Goal: Task Accomplishment & Management: Use online tool/utility

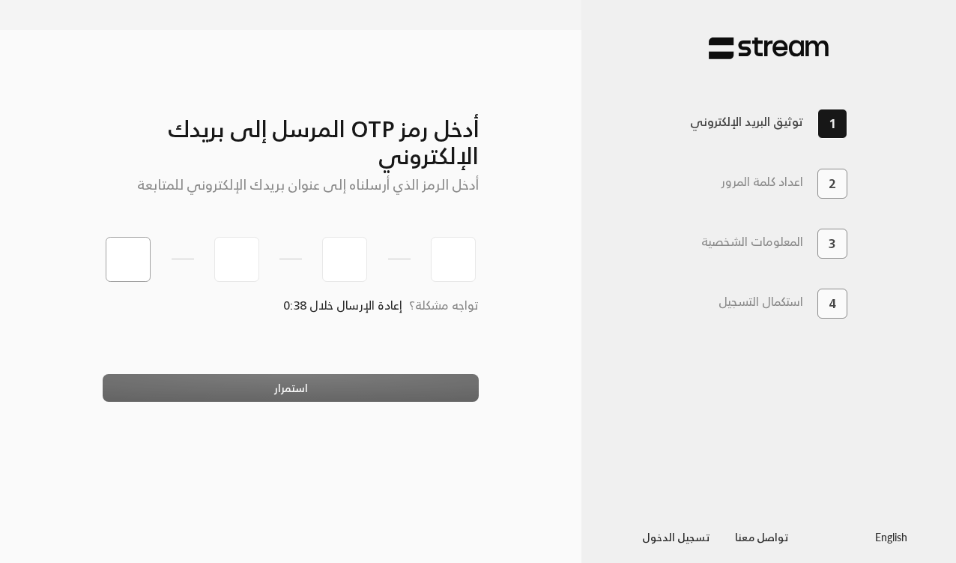
paste input "2"
type input "2"
type input "7"
type input "6"
type input "4"
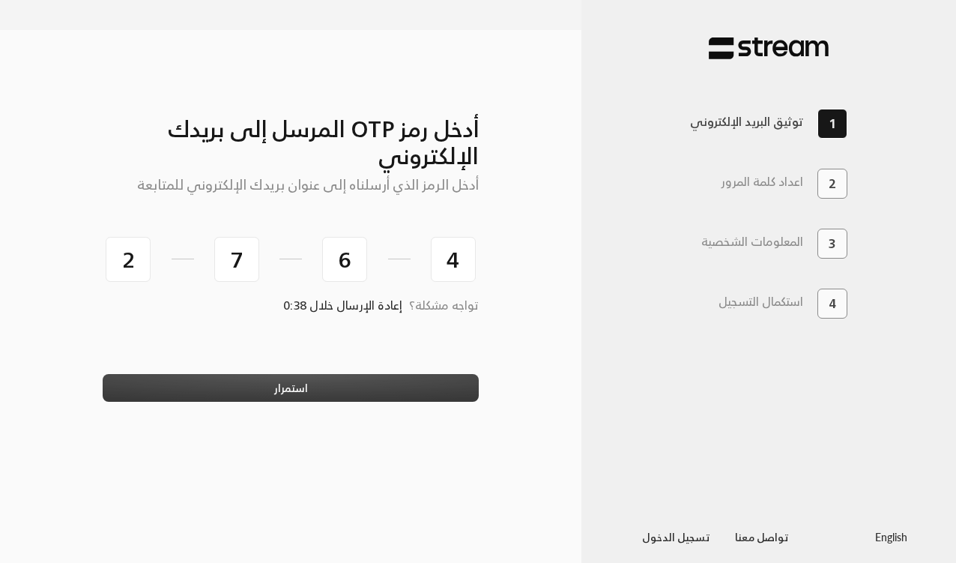
click at [357, 374] on button "استمرار" at bounding box center [291, 388] width 377 height 28
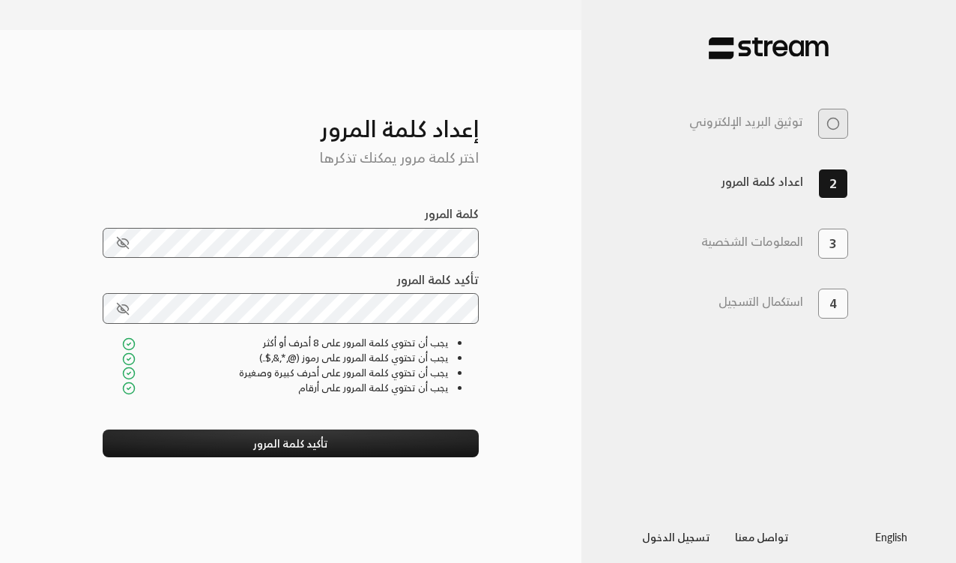
click at [506, 332] on div "أدخل رمز OTP المرسل إلى بريدك الإلكتروني أدخل الرمز الذي أرسلناه إلى عنوان بريد…" at bounding box center [290, 312] width 449 height 514
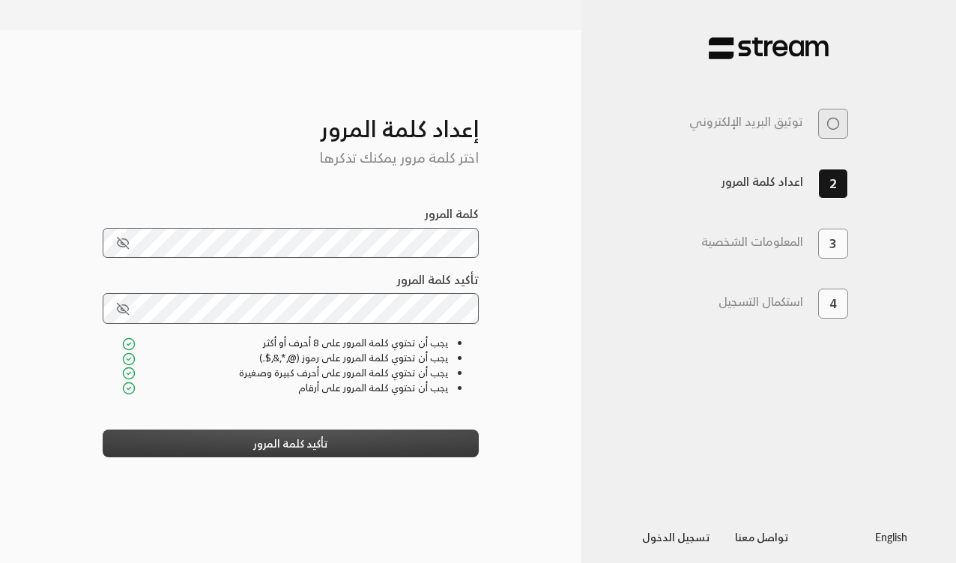
click at [390, 429] on button "تأكيد كلمة المرور" at bounding box center [291, 443] width 377 height 28
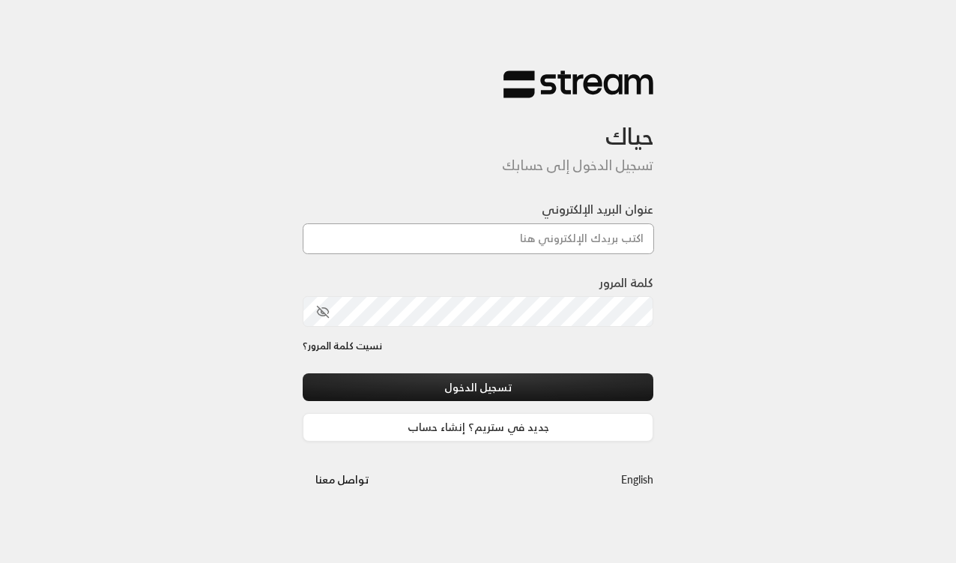
click at [482, 242] on input "عنوان البريد الإلكتروني" at bounding box center [478, 238] width 351 height 31
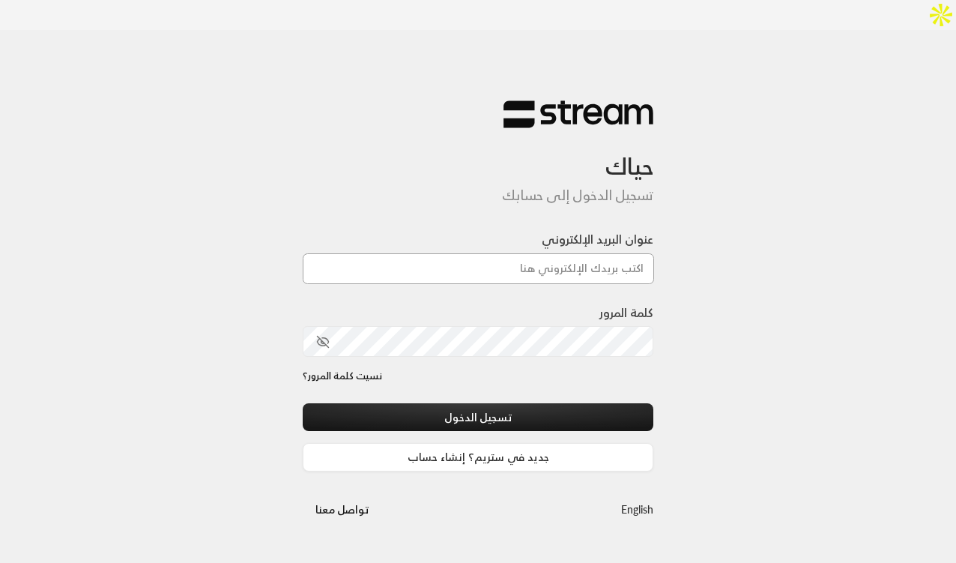
type input "[EMAIL_ADDRESS][DOMAIN_NAME]"
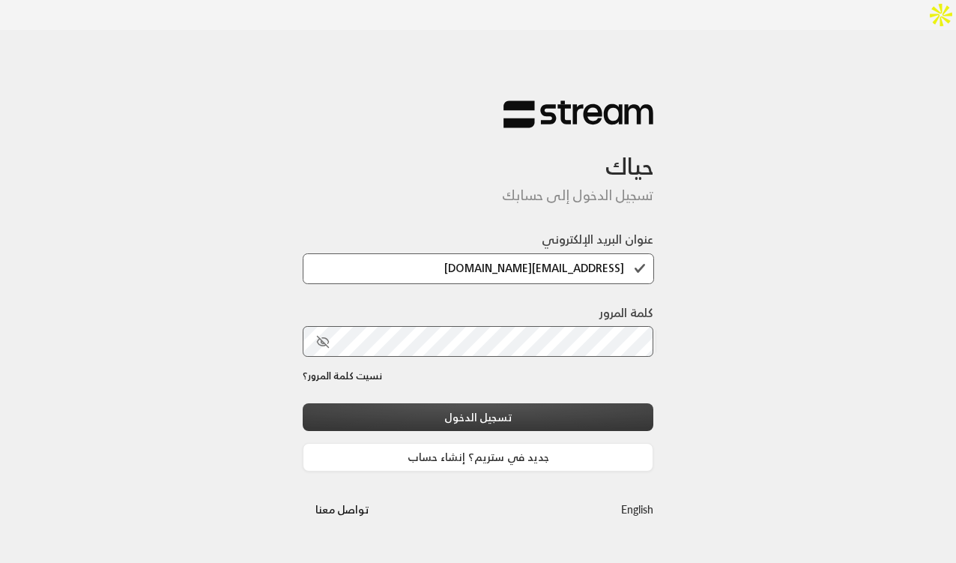
click at [473, 403] on button "تسجيل الدخول" at bounding box center [478, 417] width 351 height 28
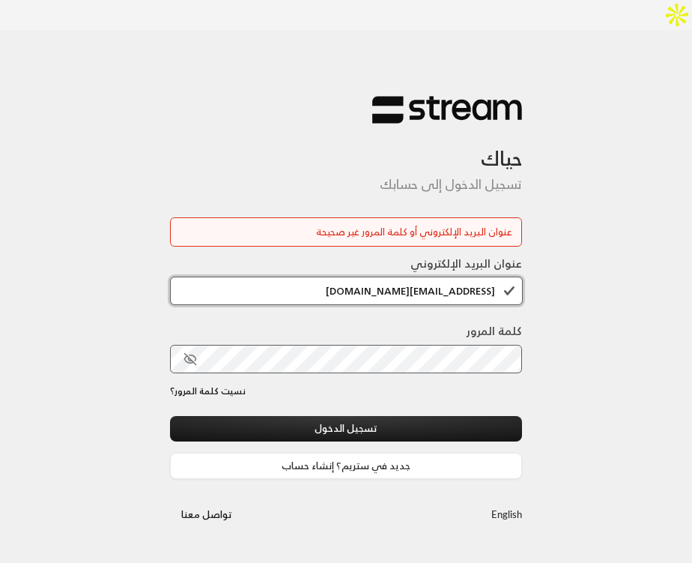
click at [434, 276] on input "[EMAIL_ADDRESS][DOMAIN_NAME]" at bounding box center [346, 290] width 353 height 28
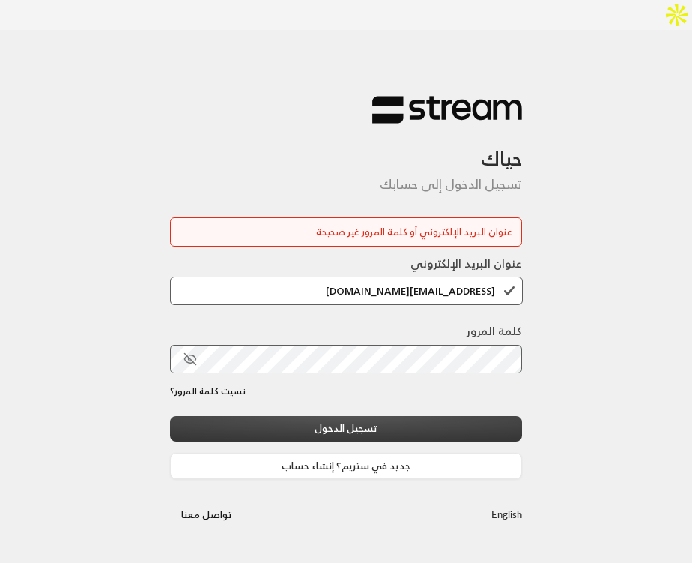
click at [376, 416] on button "تسجيل الدخول" at bounding box center [346, 429] width 352 height 26
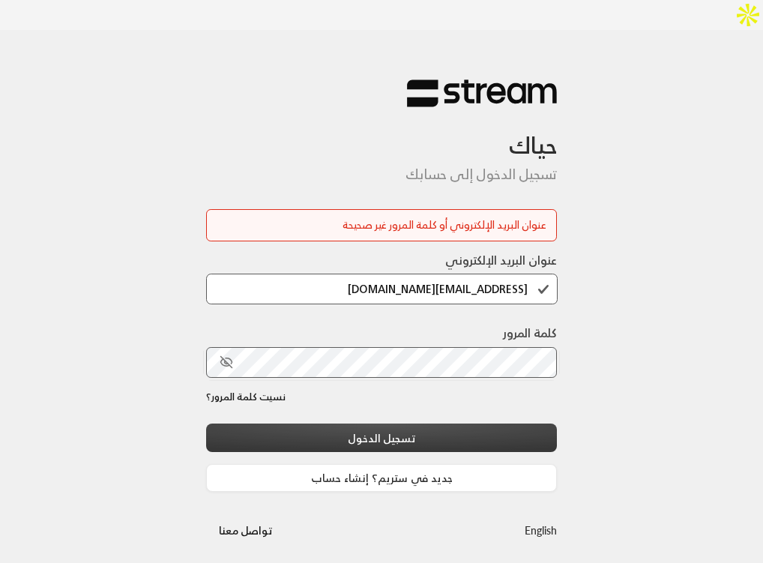
click at [301, 423] on button "تسجيل الدخول" at bounding box center [381, 437] width 351 height 28
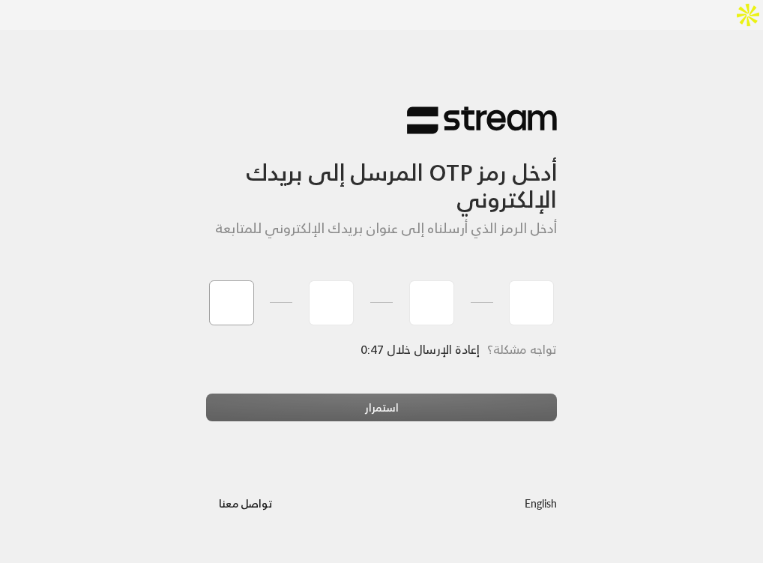
paste input "0"
type input "0"
type input "3"
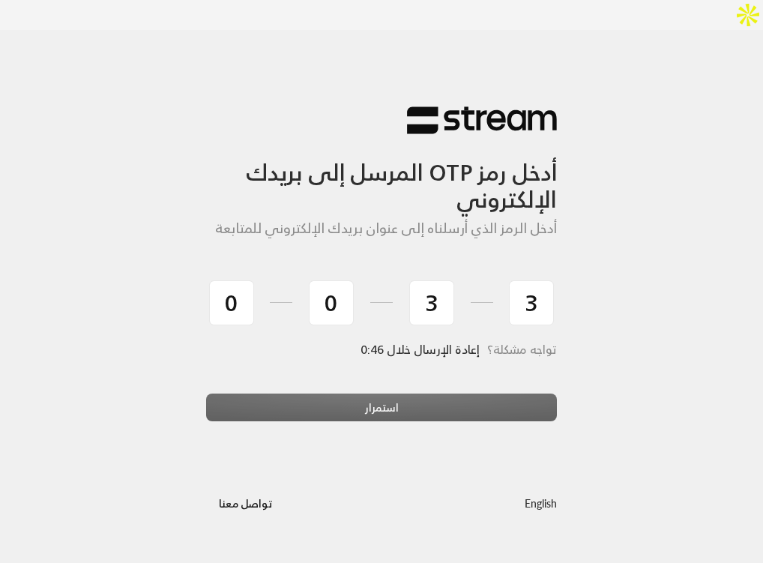
click at [304, 393] on div "استمرار" at bounding box center [381, 413] width 351 height 40
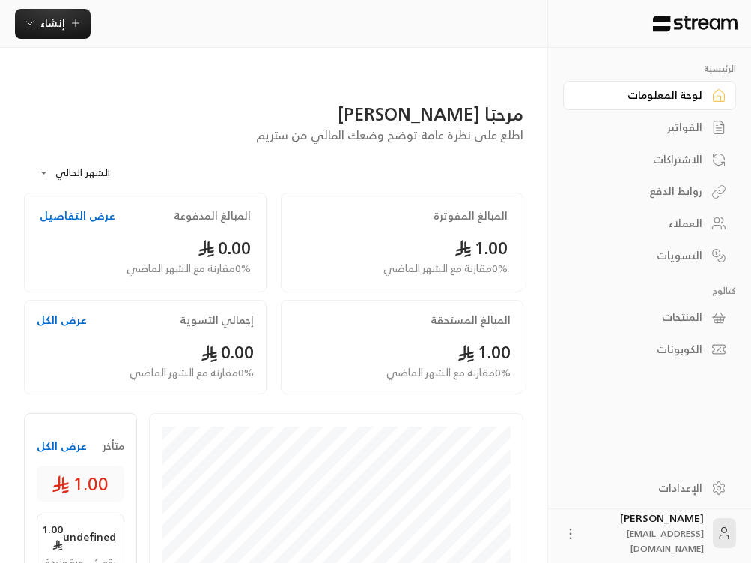
click at [677, 199] on div "روابط الدفع" at bounding box center [642, 191] width 121 height 15
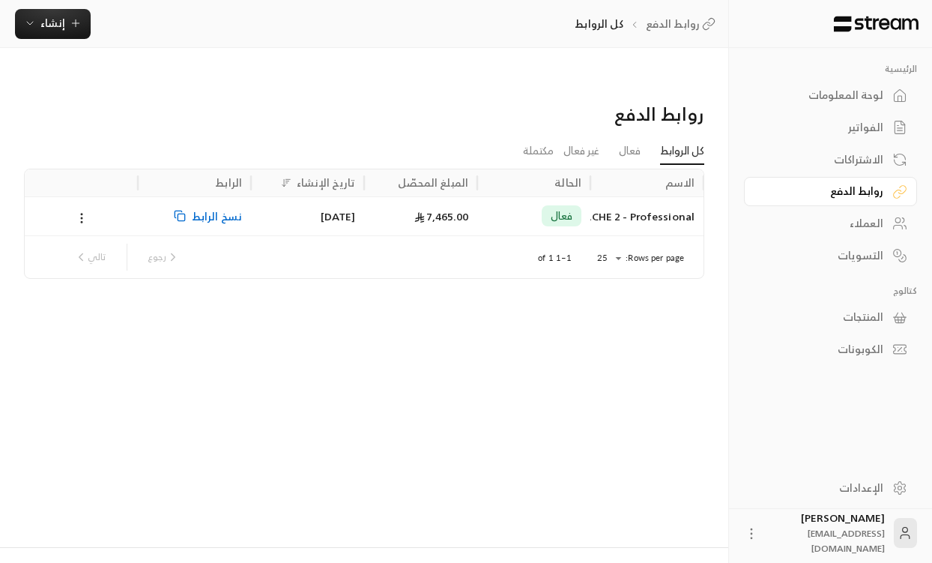
click at [409, 308] on div "روابط الدفع كل الروابط فعال غير فعال مكتملة الاسم الحالة المبلغ المحصّل تاريخ ا…" at bounding box center [364, 312] width 728 height 468
click at [213, 197] on span "نسخ الرابط" at bounding box center [217, 216] width 50 height 38
click at [76, 211] on icon at bounding box center [81, 217] width 13 height 13
click at [106, 226] on link "عرض" at bounding box center [101, 227] width 44 height 27
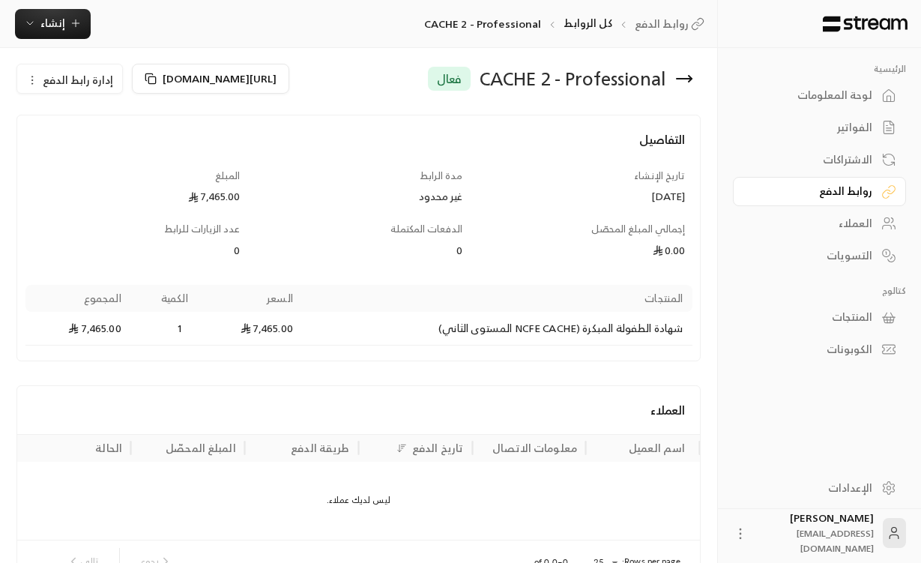
scroll to position [43, 0]
click at [473, 310] on td "شهادة الطفولة المبكرة (NCFE CACHE المستوى الثاني)" at bounding box center [497, 327] width 390 height 34
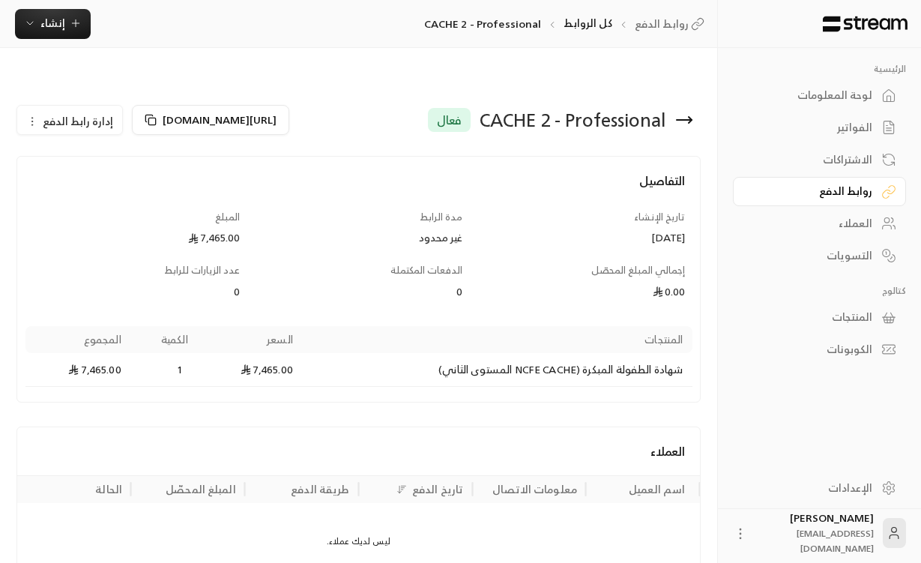
click at [91, 106] on button "إدارة رابط الدفع" at bounding box center [69, 121] width 105 height 30
click at [285, 156] on div "التفاصيل تاريخ الإنشاء 11/09/2025 مدة الرابط غير محدود المبلغ 7,465.00 إجمالي ا…" at bounding box center [358, 279] width 684 height 246
click at [821, 190] on div "روابط الدفع" at bounding box center [811, 191] width 121 height 15
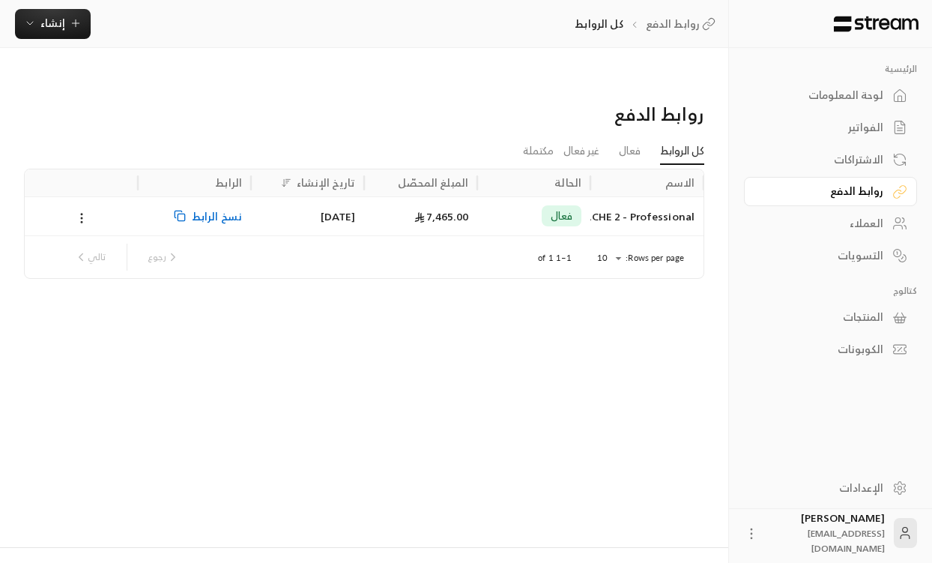
click at [638, 197] on div "CACHE 2 - Professional" at bounding box center [646, 216] width 95 height 38
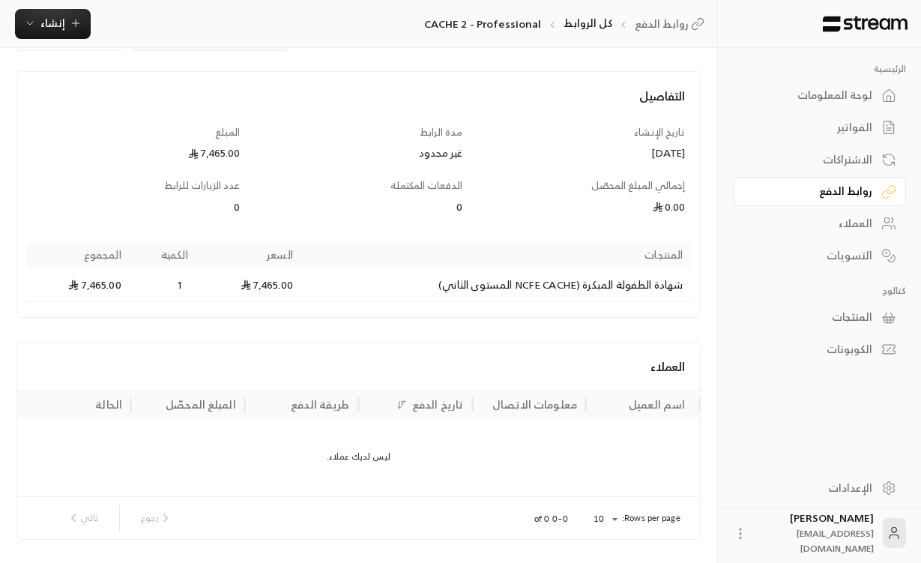
click at [544, 268] on td "شهادة الطفولة المبكرة (NCFE CACHE المستوى الثاني)" at bounding box center [497, 285] width 390 height 34
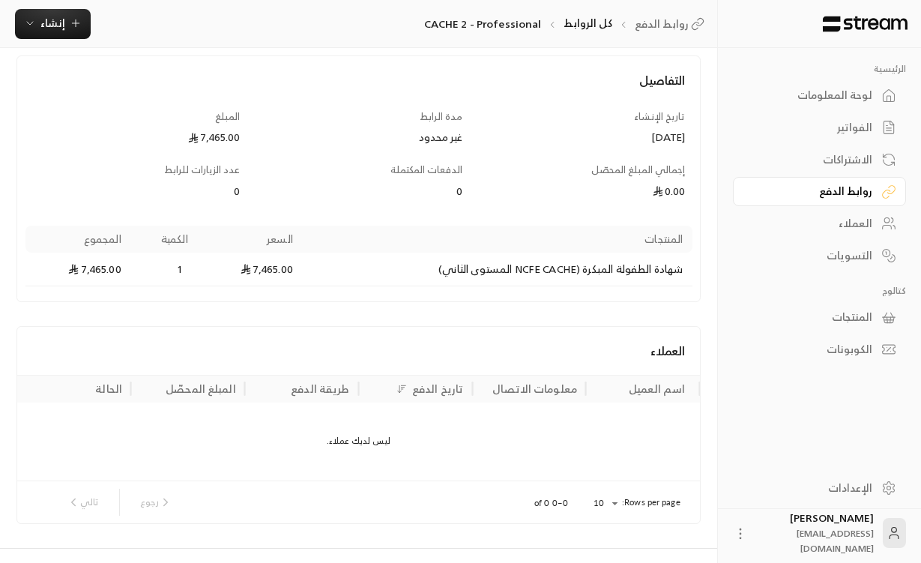
click at [551, 337] on div "العملاء" at bounding box center [358, 351] width 682 height 48
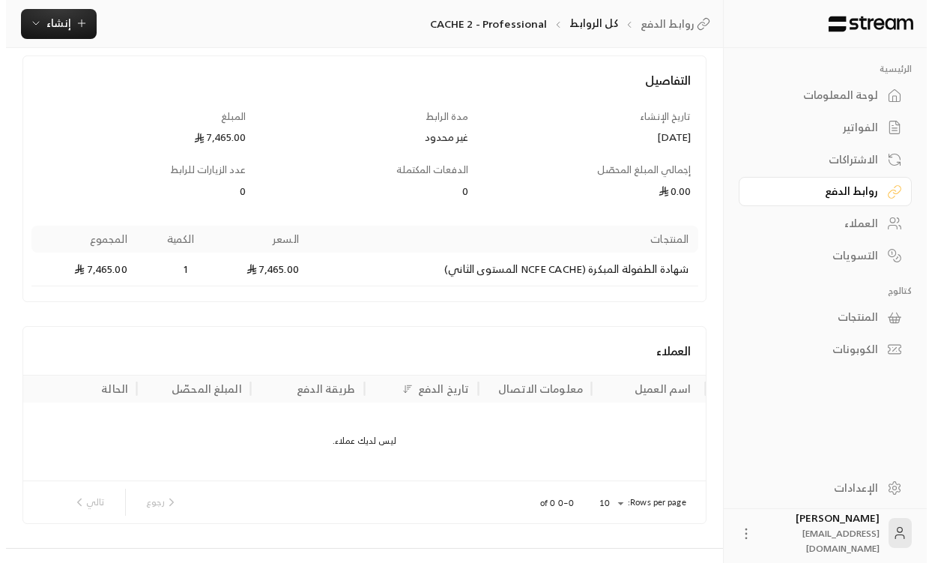
scroll to position [0, 0]
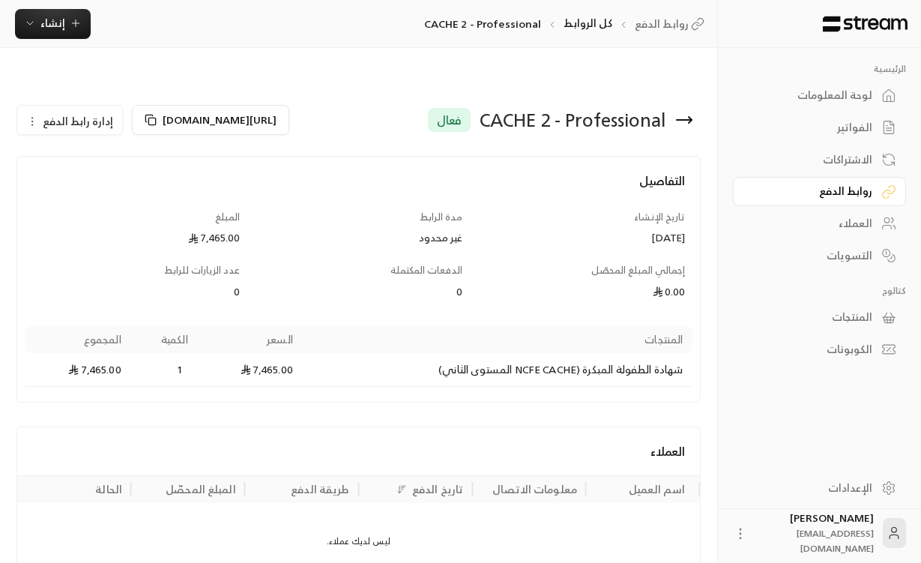
click at [869, 204] on link "روابط الدفع" at bounding box center [819, 191] width 173 height 29
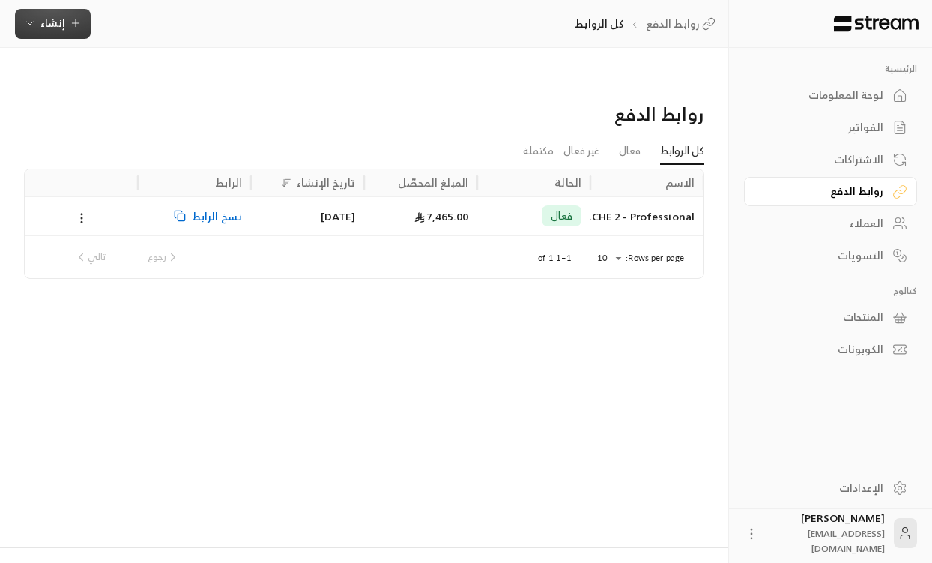
click at [49, 31] on span "إنشاء" at bounding box center [52, 22] width 25 height 19
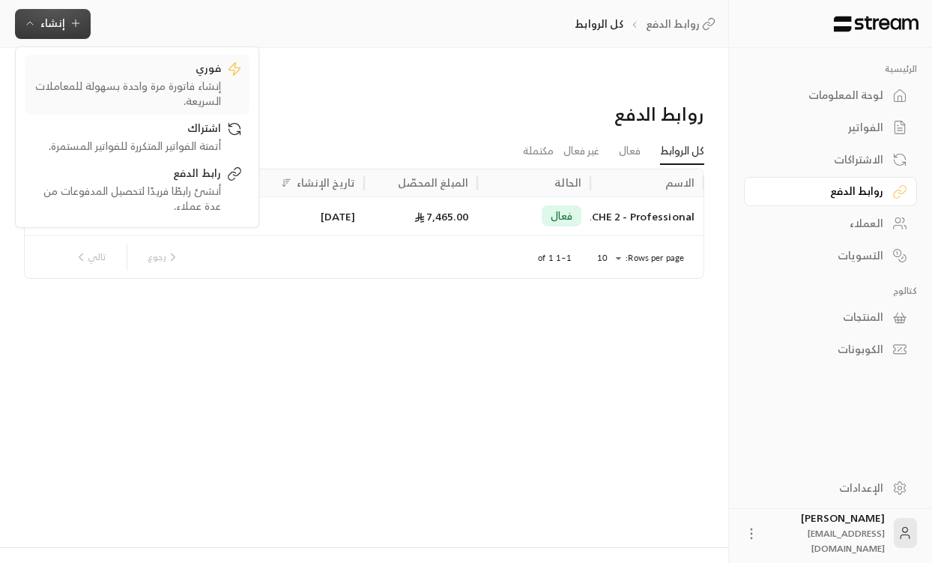
click at [142, 71] on div "فوري" at bounding box center [126, 70] width 189 height 18
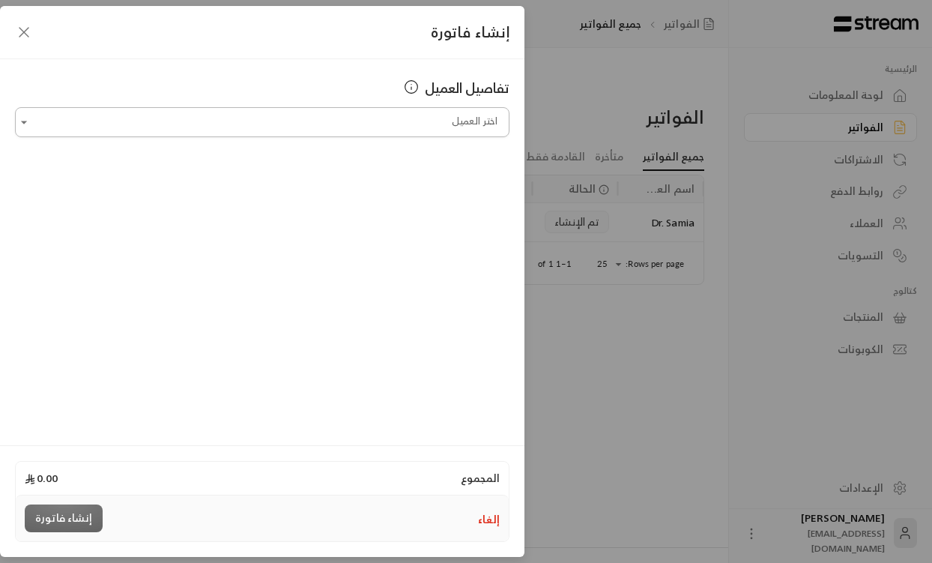
click at [429, 127] on input "اختر العميل" at bounding box center [262, 122] width 494 height 26
click at [308, 293] on div "تفاصيل العميل اختر العميل اختر العميل" at bounding box center [262, 249] width 524 height 381
click at [21, 26] on icon "button" at bounding box center [24, 32] width 18 height 18
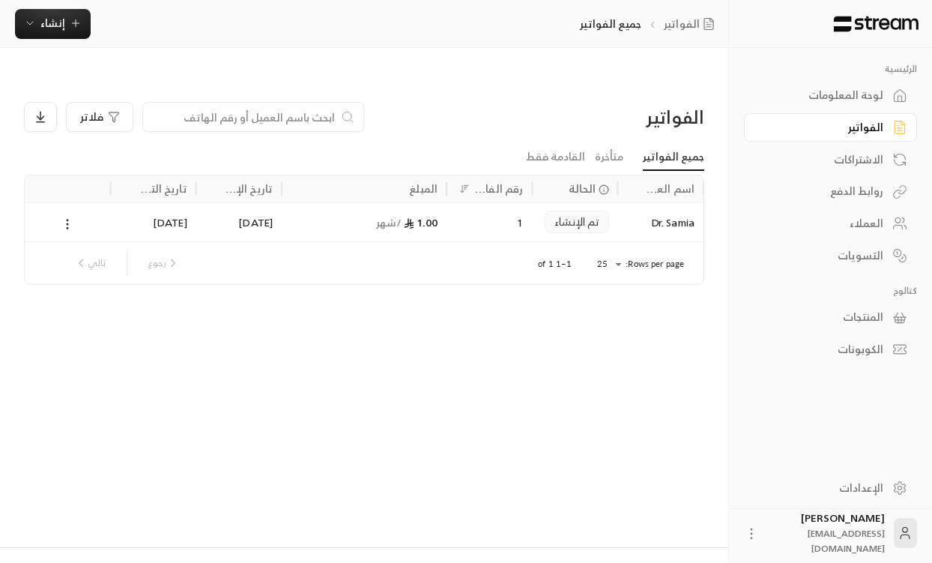
click at [160, 144] on ul "جميع الفواتير متأخرة القادمة فقط" at bounding box center [364, 157] width 680 height 26
click at [824, 195] on div "روابط الدفع" at bounding box center [823, 191] width 121 height 15
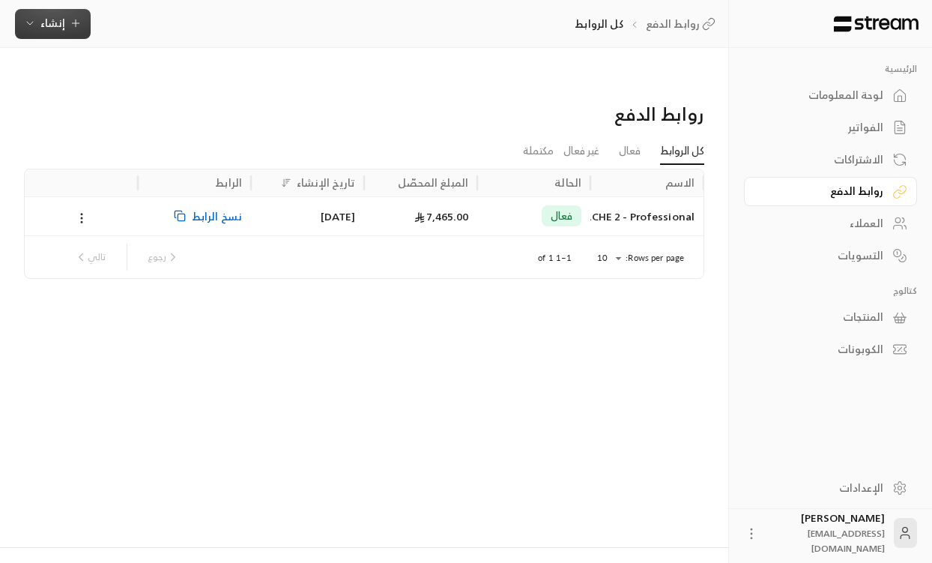
click at [82, 25] on button "إنشاء" at bounding box center [53, 24] width 76 height 30
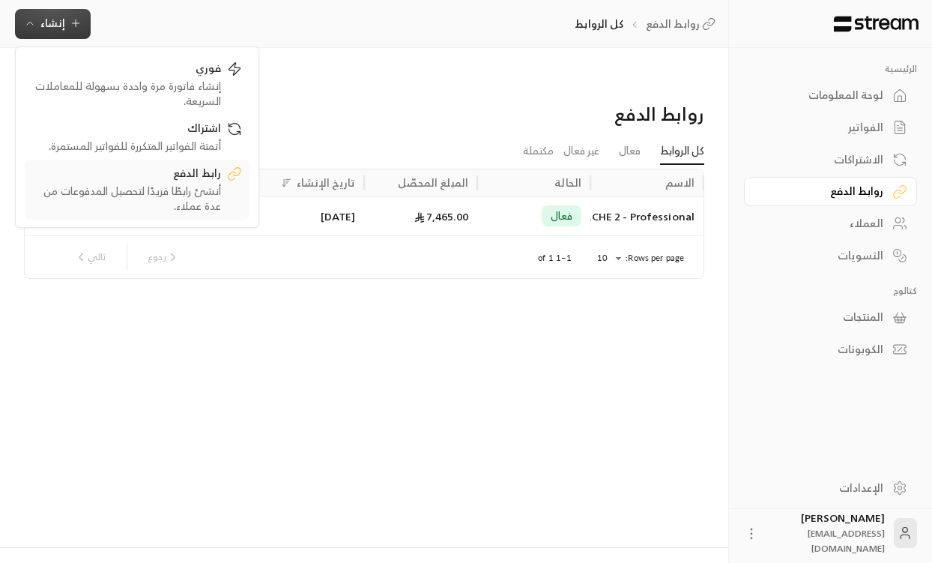
click at [145, 180] on div "رابط الدفع" at bounding box center [126, 175] width 189 height 18
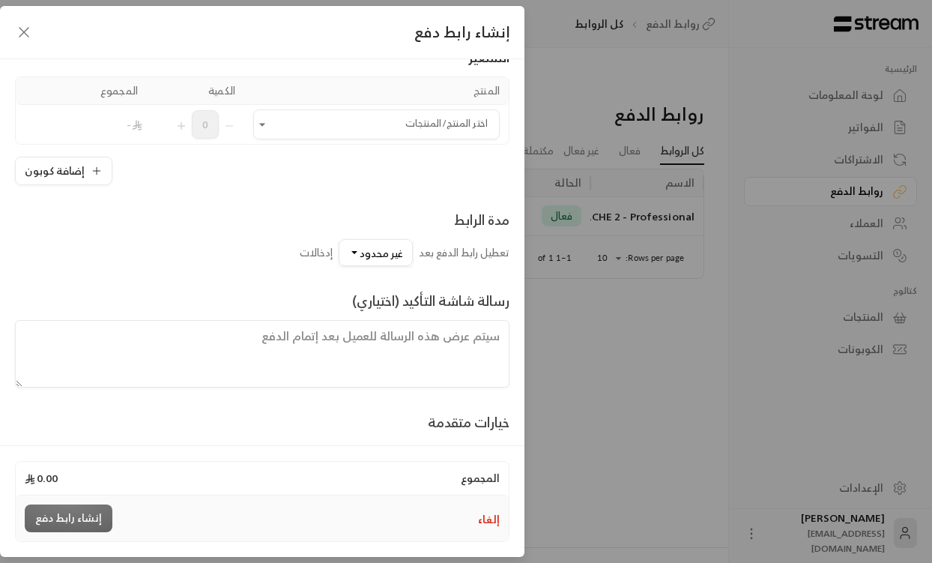
scroll to position [115, 0]
click at [403, 345] on textarea at bounding box center [262, 354] width 494 height 67
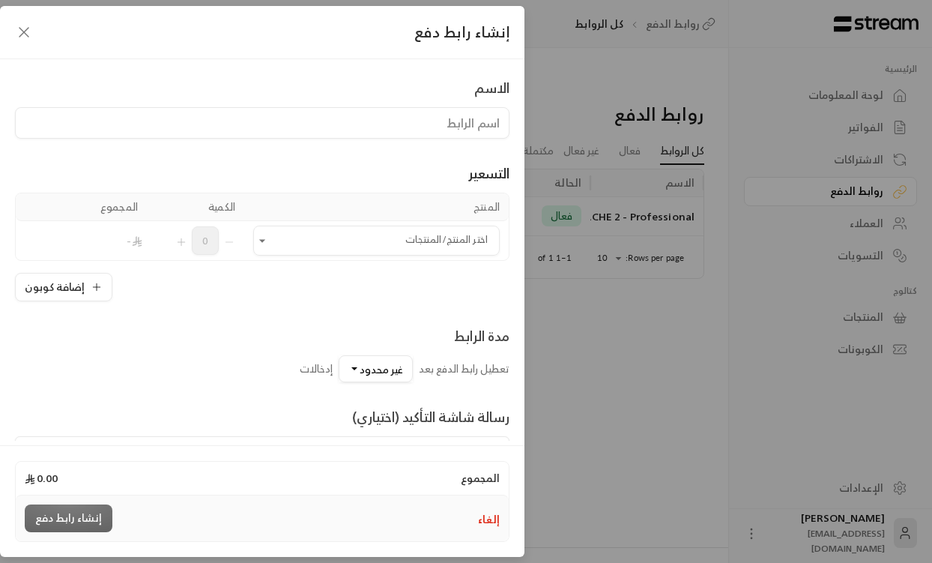
scroll to position [0, 0]
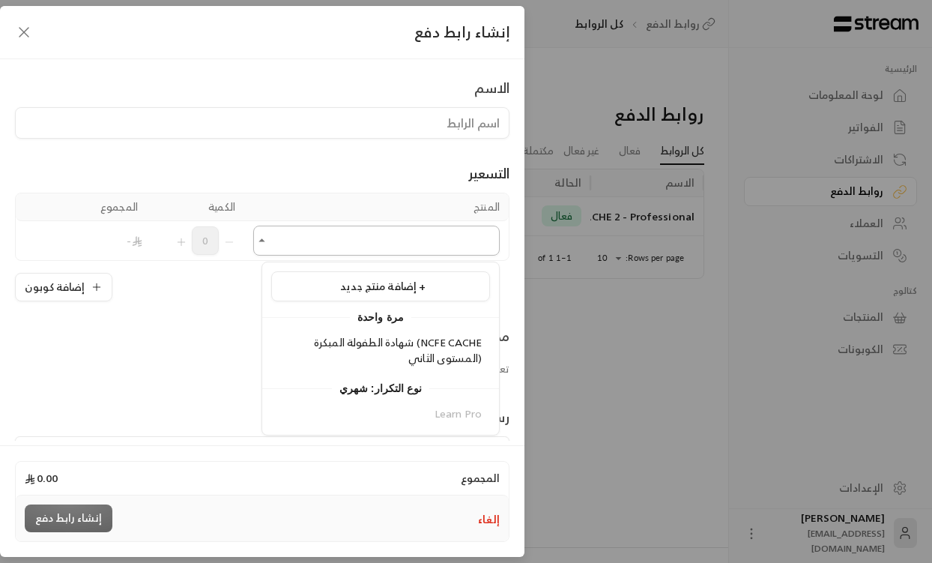
click at [423, 244] on input "اختر المنتج/المنتجات" at bounding box center [376, 241] width 246 height 26
click at [427, 291] on div "إضافة منتج جديد +" at bounding box center [380, 287] width 202 height 16
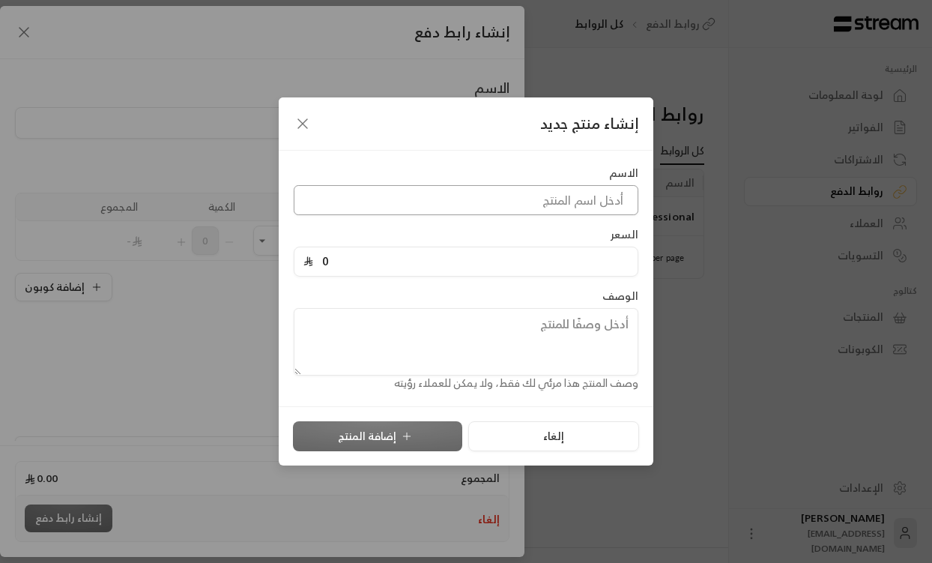
click at [466, 202] on input at bounding box center [466, 200] width 345 height 30
click at [508, 194] on input at bounding box center [466, 200] width 345 height 30
paste input
click at [559, 191] on input at bounding box center [466, 200] width 345 height 30
paste input
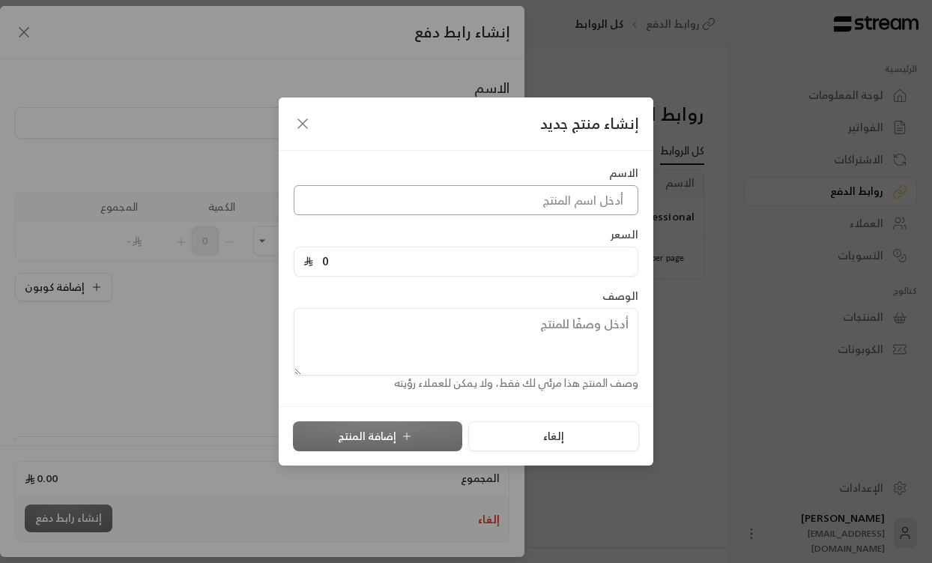
click at [572, 202] on input at bounding box center [466, 200] width 345 height 30
paste input
click at [540, 206] on input at bounding box center [466, 200] width 345 height 30
paste input
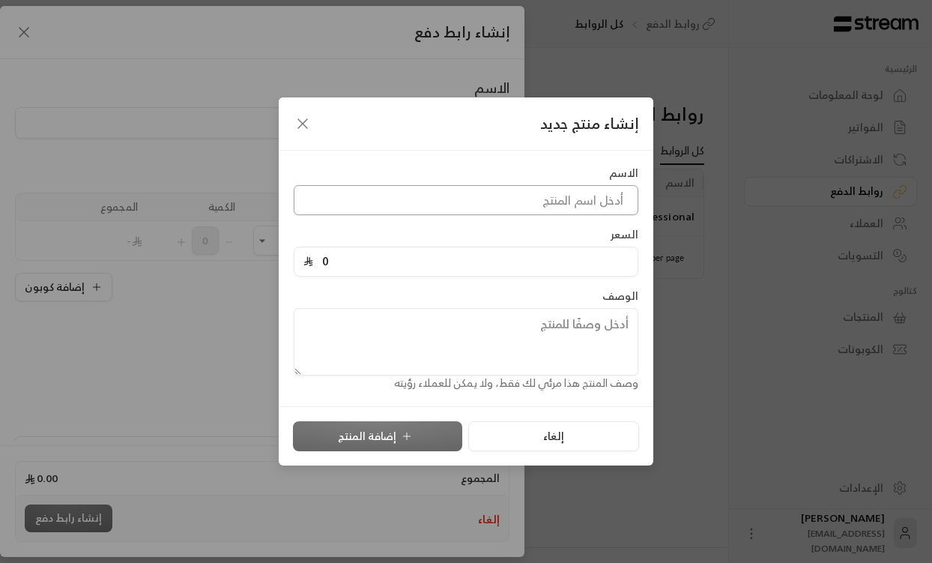
click at [540, 206] on input at bounding box center [466, 200] width 345 height 30
paste input
click at [533, 196] on input at bounding box center [466, 200] width 345 height 30
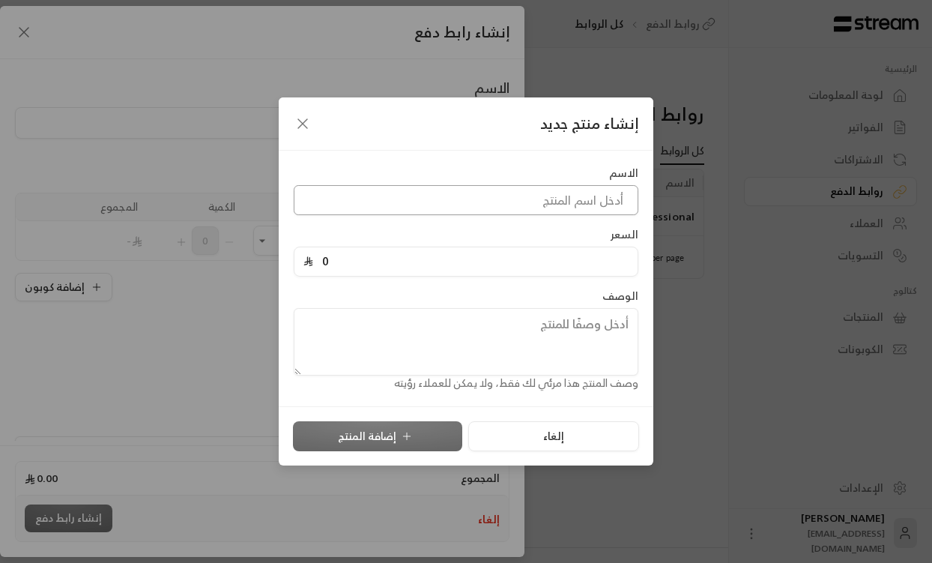
paste input "شهادة NCFE CACHE المستوى الثالث في تقويم الإنجاز ا"
drag, startPoint x: 342, startPoint y: 202, endPoint x: 645, endPoint y: 193, distance: 302.8
click at [645, 193] on div "الاسم شهادة NCFE CACHE المستوى الثالث في تقويم الإنجاز ا" at bounding box center [466, 190] width 360 height 49
type input "CACHE Assessor"
click at [534, 265] on input "0" at bounding box center [470, 261] width 315 height 28
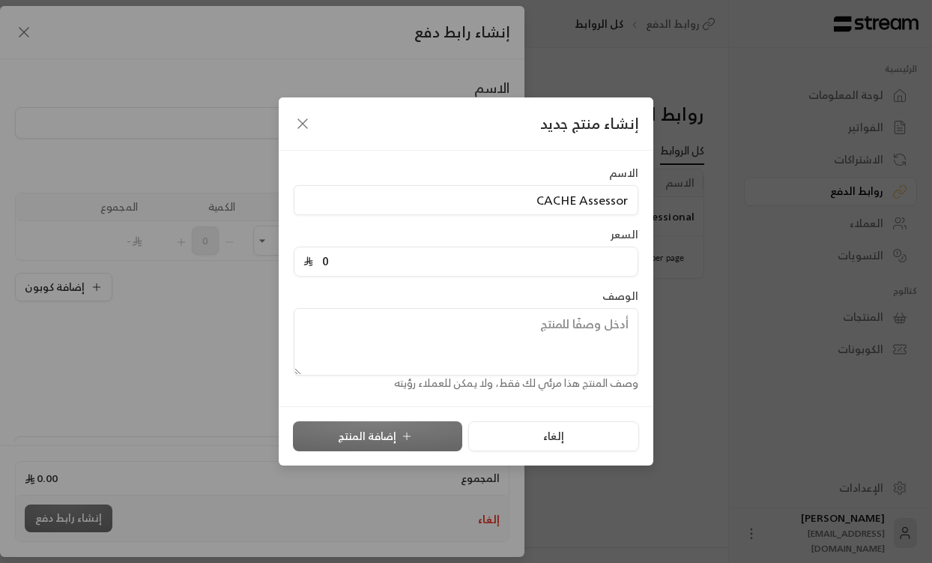
paste input "5462.5"
type input "5462.5"
click at [490, 345] on textarea at bounding box center [466, 341] width 345 height 67
click at [491, 316] on textarea at bounding box center [466, 341] width 345 height 67
paste textarea "برنامج دولي معتمد من المملكة المتحدة يقدمه معهد الطفل العربي للتدريب في المملكة…"
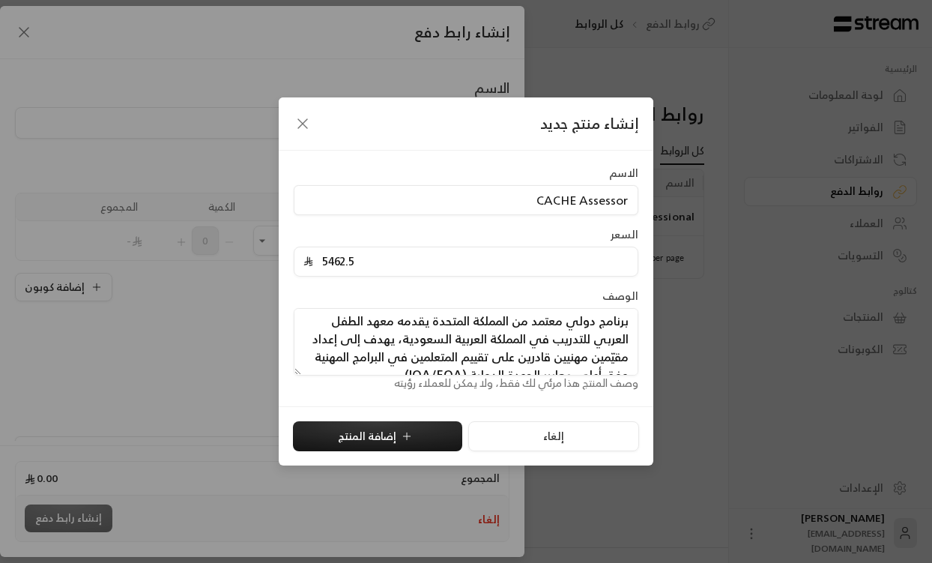
scroll to position [18, 0]
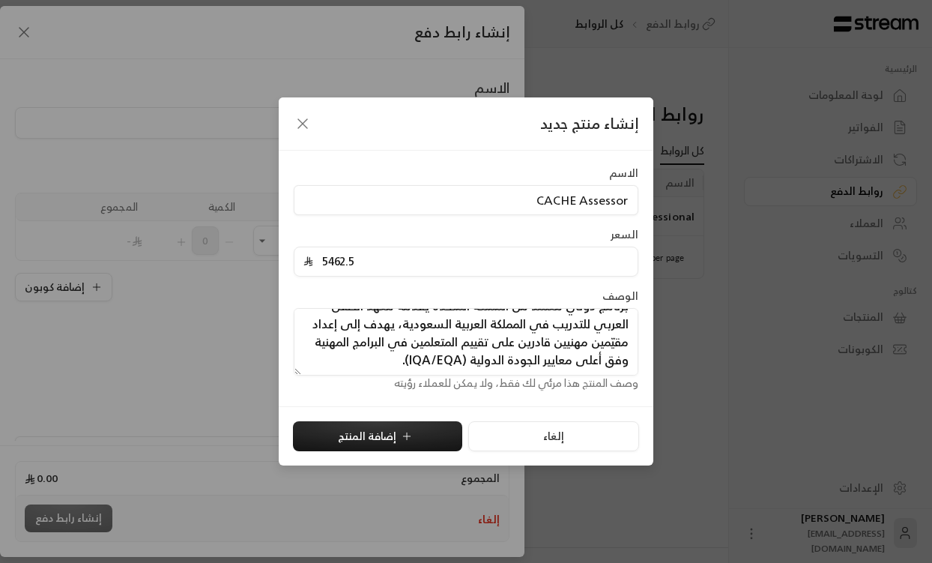
drag, startPoint x: 357, startPoint y: 363, endPoint x: 428, endPoint y: 361, distance: 71.2
click at [428, 361] on textarea "برنامج دولي معتمد من المملكة المتحدة يقدمه معهد الطفل العربي للتدريب في المملكة…" at bounding box center [466, 341] width 345 height 67
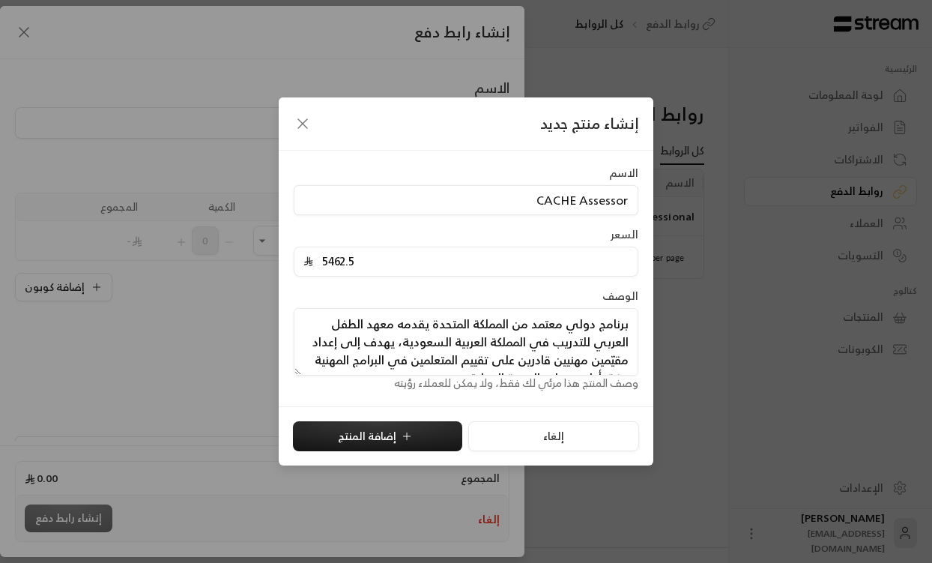
click at [627, 324] on textarea "برنامج دولي معتمد من المملكة المتحدة يقدمه معهد الطفل العربي للتدريب في المملكة…" at bounding box center [466, 341] width 345 height 67
paste textarea "شهادة NCFE CACHE المستوى الثالث في تقويم الإنجاز المهني"
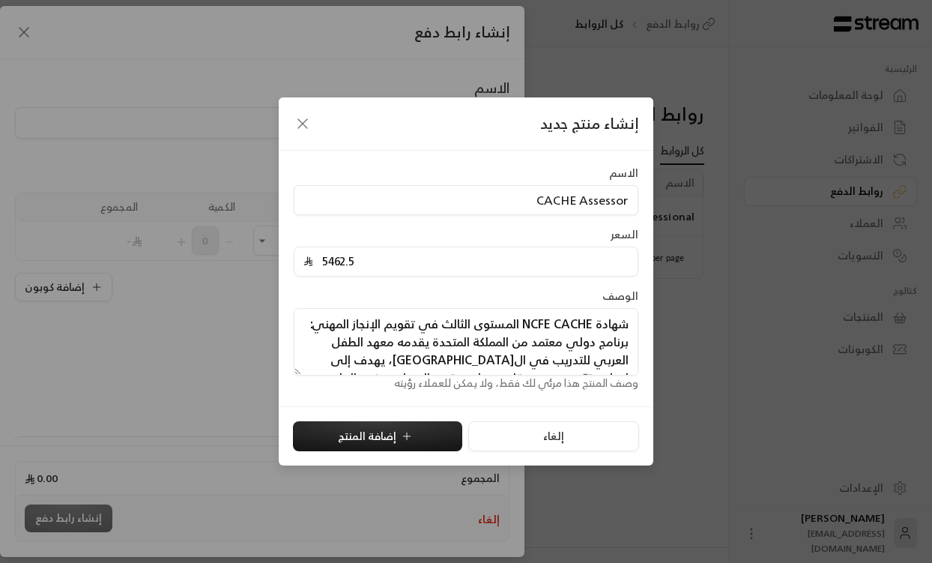
type textarea "شهادة NCFE CACHE المستوى الثالث في تقويم الإنجاز المهني: برنامج دولي معتمد من ا…"
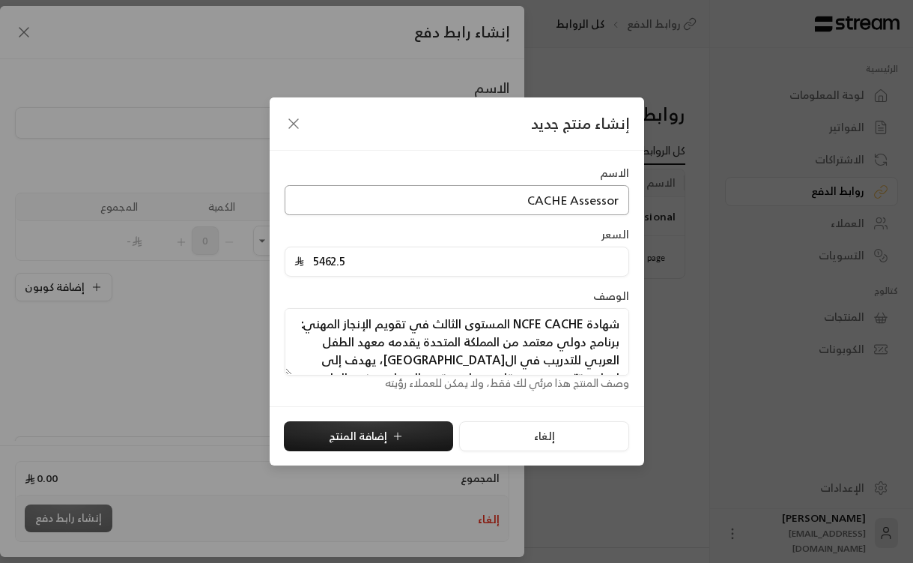
click at [561, 197] on input "CACHE Assessor" at bounding box center [457, 200] width 345 height 30
paste input "NCFE CACHE Level 3 Certificate in Assessing Vocati"
click at [590, 199] on input "NCFE CACHE Level 3 Certificate in Assessing Vocati" at bounding box center [457, 200] width 345 height 30
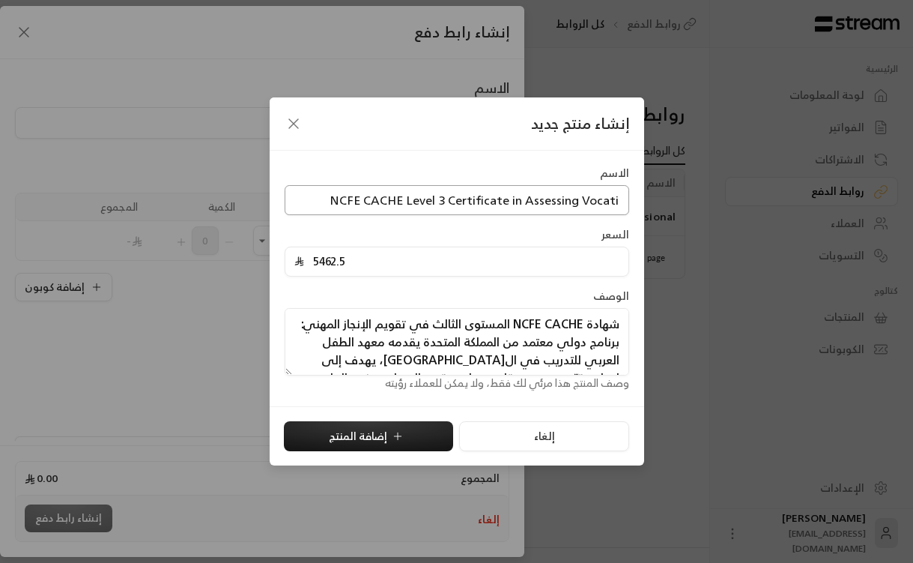
click at [590, 199] on input "NCFE CACHE Level 3 Certificate in Assessing Vocati" at bounding box center [457, 200] width 345 height 30
click at [572, 201] on input "NCFE CACHE Level 3 Certificate in Assessing Vocati" at bounding box center [457, 200] width 345 height 30
drag, startPoint x: 512, startPoint y: 203, endPoint x: 620, endPoint y: 203, distance: 108.6
click at [620, 203] on input "NCFE CACHE Level 3 Certificate in Assessing Vocati" at bounding box center [457, 200] width 345 height 30
type input "NCFE CACHE Level 3 Certificate"
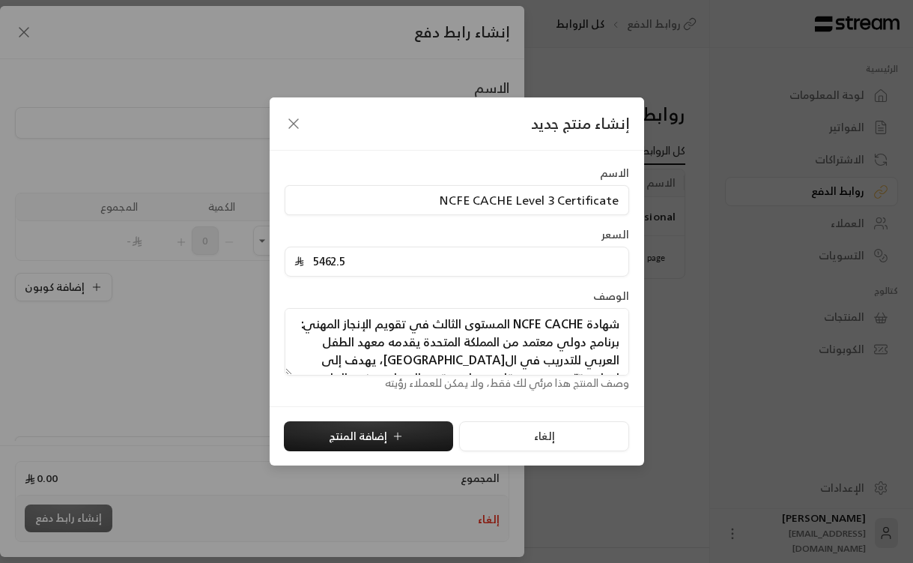
click at [563, 222] on div "الاسم NCFE CACHE Level 3 Certificate السعر 5462.5 الوصف شهادة NCFE CACHE المستو…" at bounding box center [457, 278] width 360 height 225
click at [366, 436] on button "إضافة المنتج" at bounding box center [368, 436] width 169 height 30
type input "0"
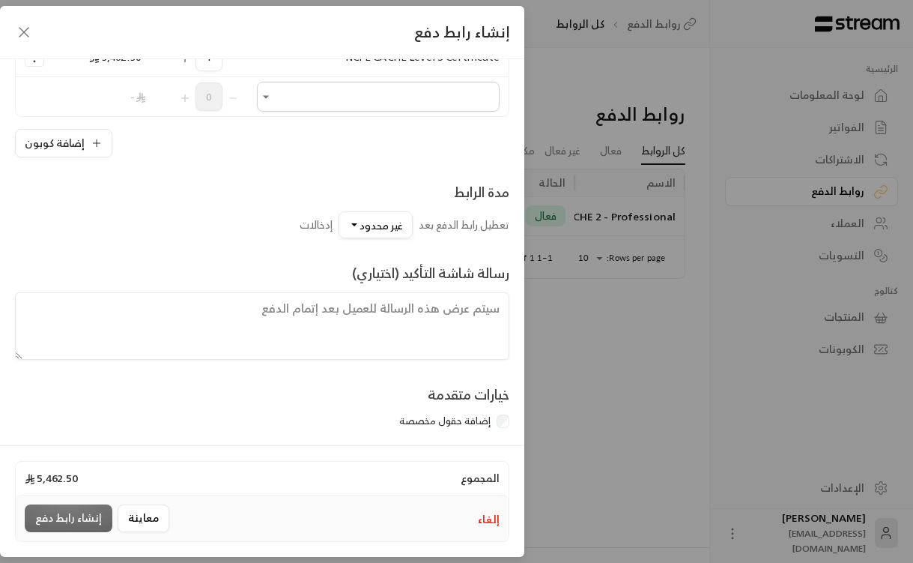
scroll to position [190, 0]
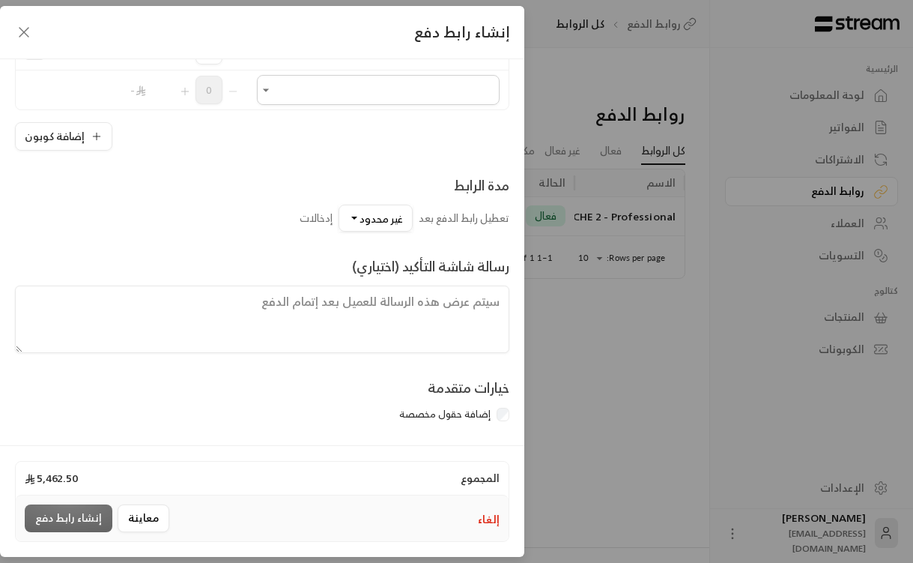
click at [359, 316] on textarea at bounding box center [262, 318] width 494 height 67
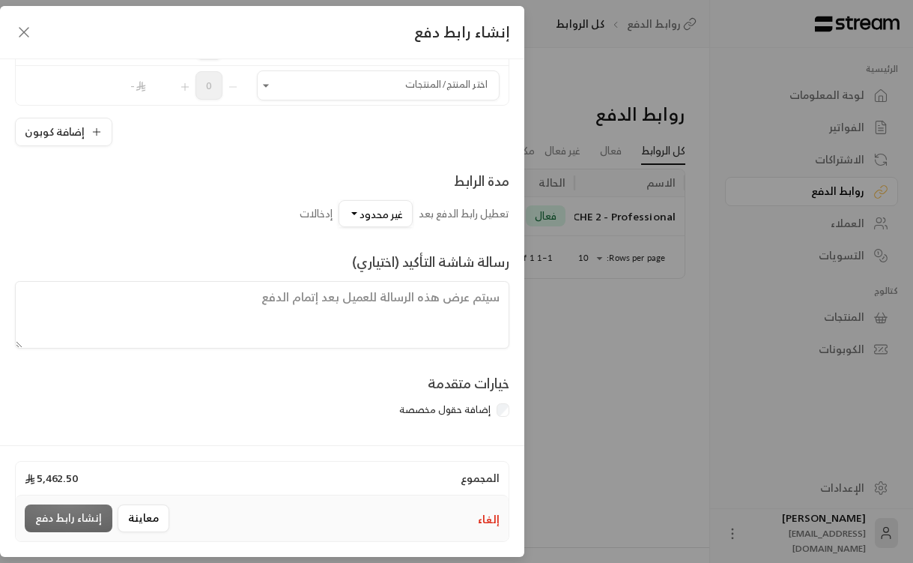
paste textarea "📌 الرجاء قراءة البنود التالية والموافقة أدناه لإتمام التسجيل: حيث أن المعهد يقد…"
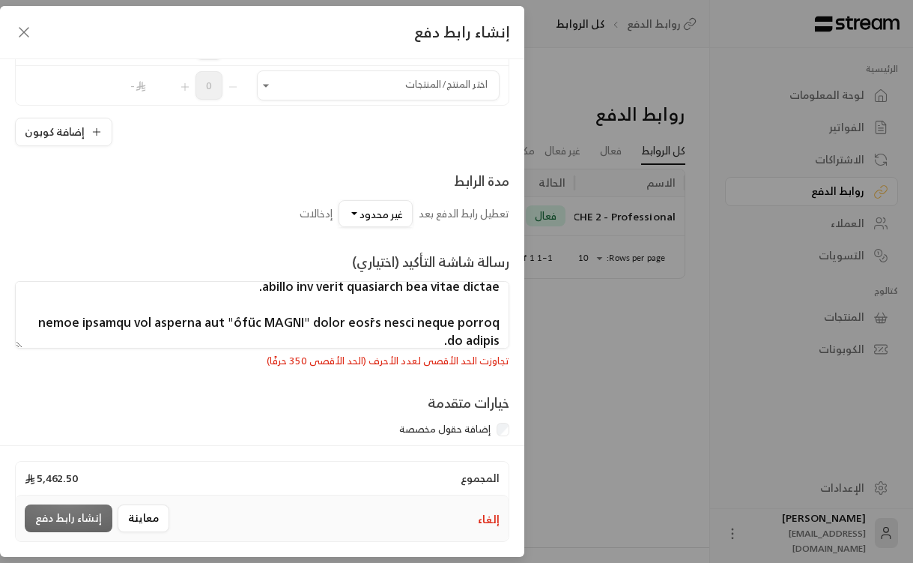
scroll to position [0, 0]
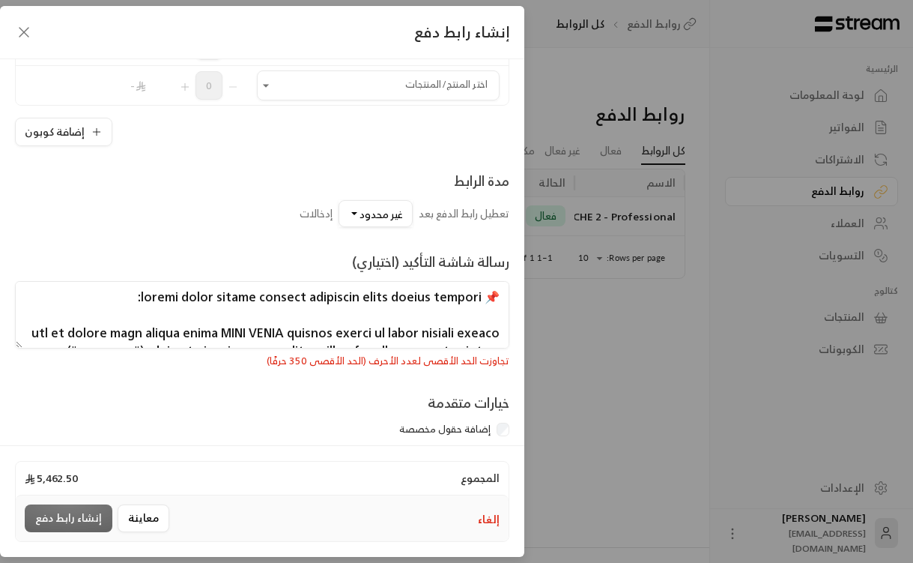
click at [458, 300] on textarea at bounding box center [262, 314] width 494 height 67
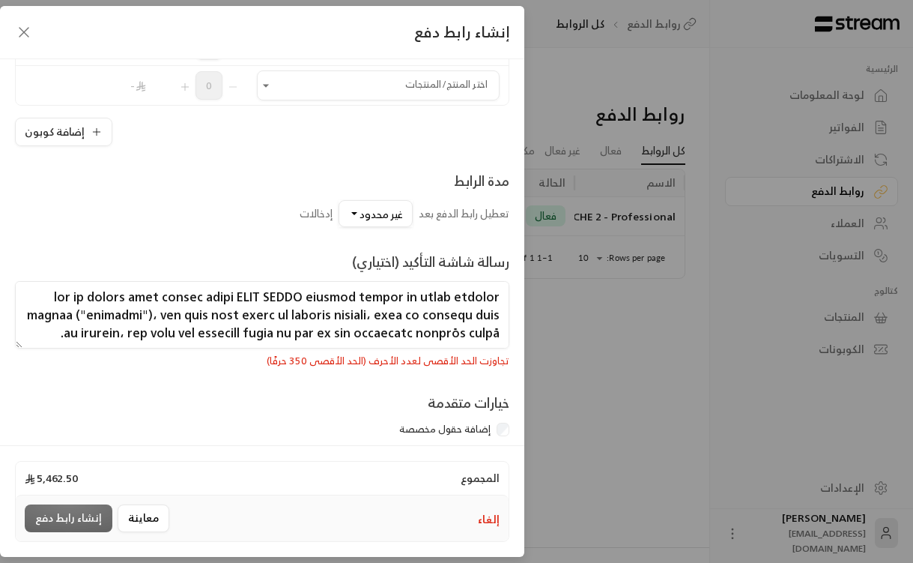
click at [397, 324] on textarea at bounding box center [262, 314] width 494 height 67
paste textarea "يلتزم المتدرب بأن استخدام صفة "مُقيّم CACHE" سيكون حصريًا لصالح برامج المعهد أو…"
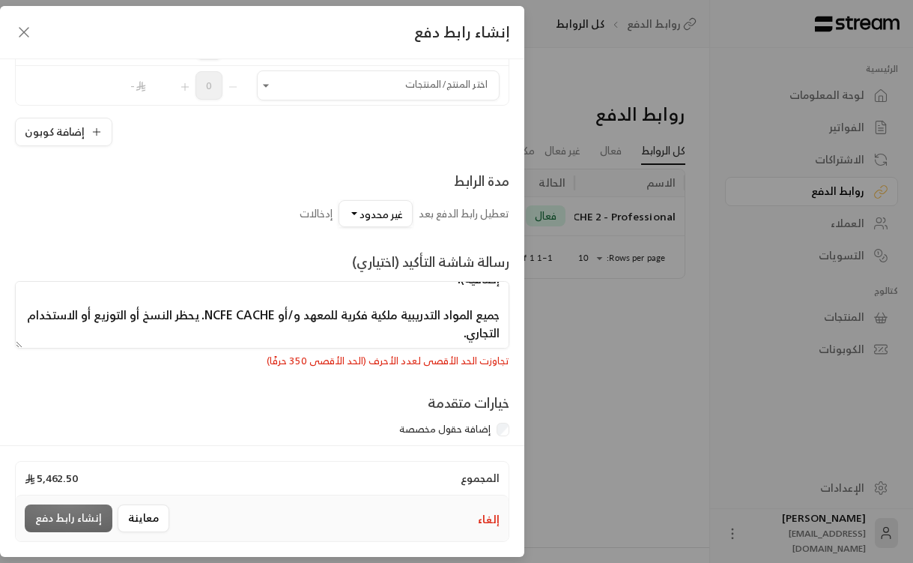
scroll to position [108, 0]
type textarea "يلتزم المتدرب بأن استخدام صفة "مُقيّم CACHE" سيكون حصريًا لصالح برامج المعهد أو…"
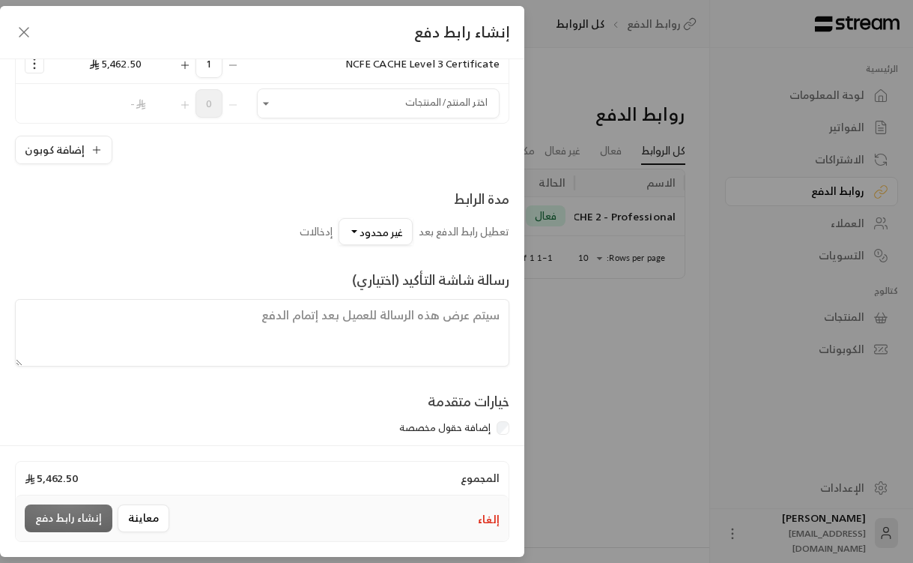
scroll to position [0, 0]
click at [369, 394] on div "خيارات متقدمة إضافة حقول مخصصة" at bounding box center [261, 415] width 509 height 51
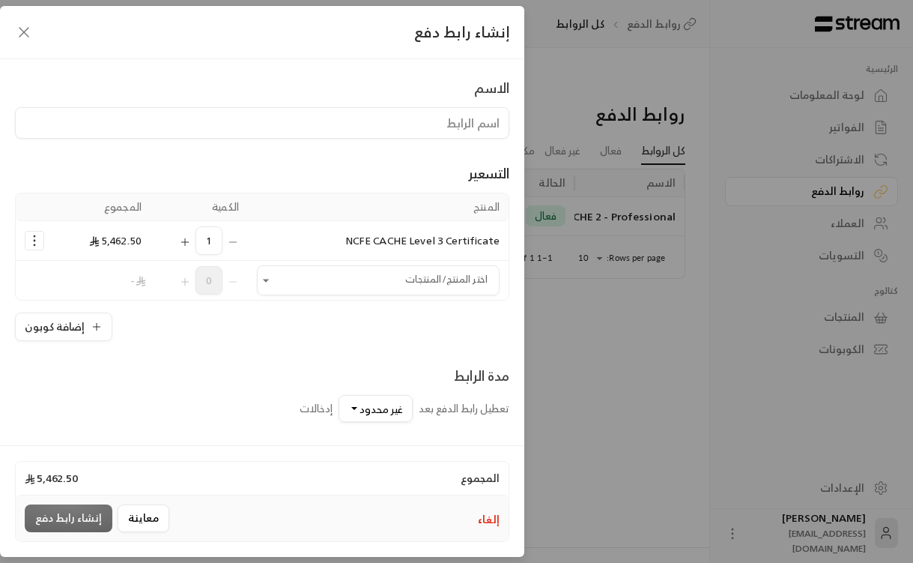
click at [396, 243] on span "NCFE CACHE Level 3 Certificate" at bounding box center [422, 240] width 155 height 19
click at [414, 130] on input at bounding box center [262, 122] width 494 height 31
paste input "NCFE CACHE Level 3 Certificate"
type input "NCFE CACHE Level 3 Certificate"
click at [445, 158] on div "التسعير المنتج الكمية المجموع NCFE CACHE Level 3 Certificate 1 5,462.50 اختر ال…" at bounding box center [262, 240] width 494 height 202
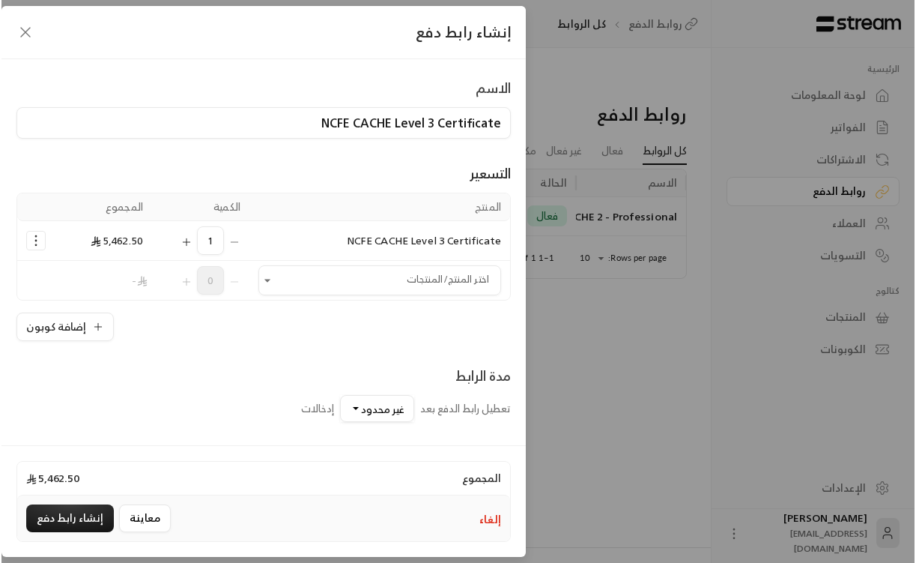
scroll to position [195, 0]
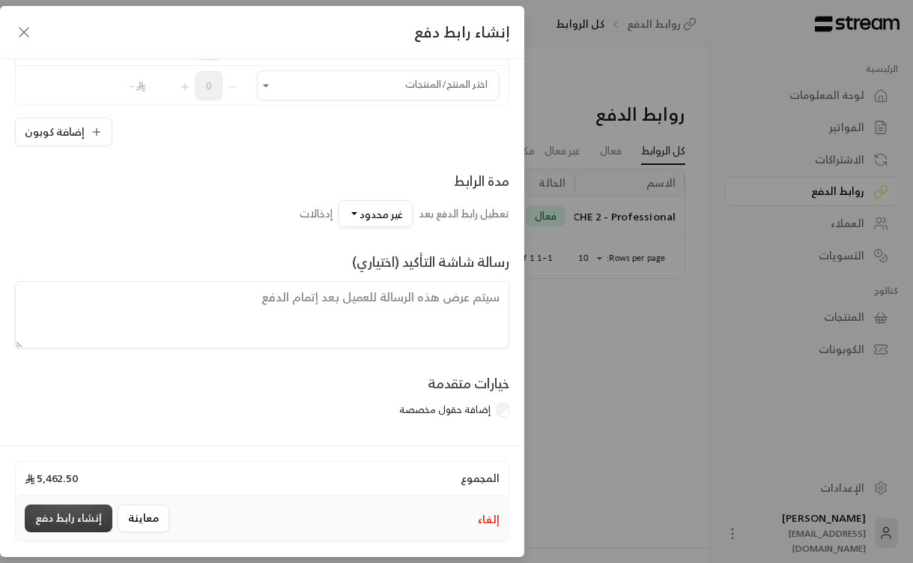
click at [73, 514] on button "إنشاء رابط دفع" at bounding box center [69, 518] width 88 height 28
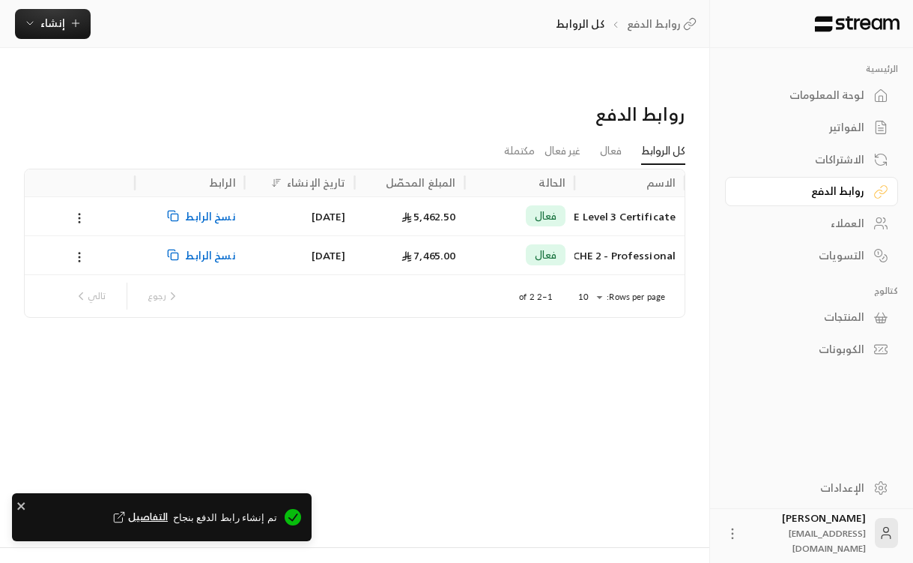
click at [208, 197] on span "نسخ الرابط" at bounding box center [210, 216] width 50 height 38
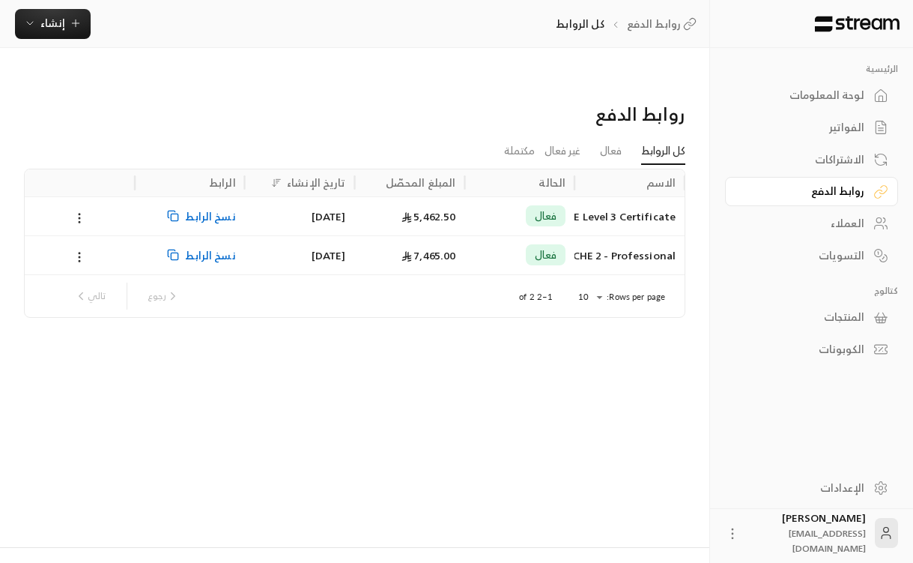
click at [184, 197] on div "نسخ الرابط" at bounding box center [190, 216] width 92 height 38
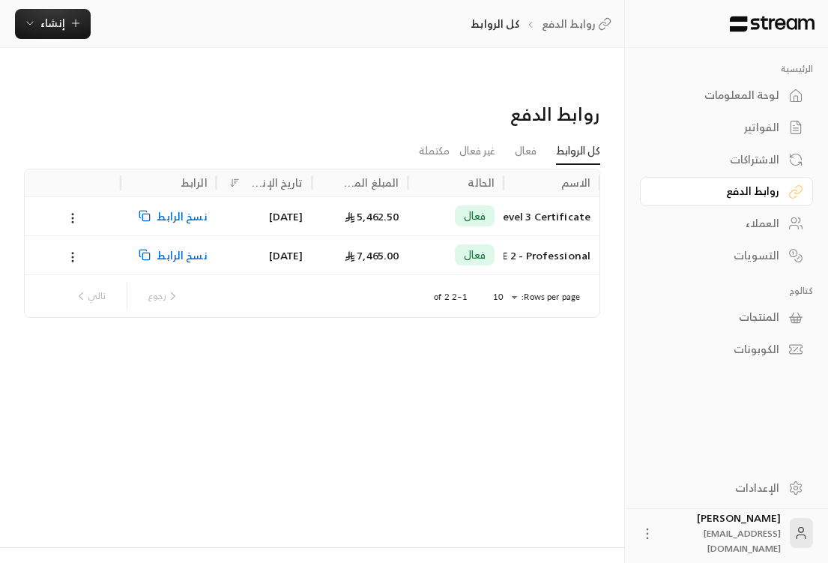
click at [283, 347] on div "روابط الدفع كل الروابط فعال غير فعال مكتملة الاسم الحالة المبلغ المحصّل تاريخ ا…" at bounding box center [312, 312] width 624 height 468
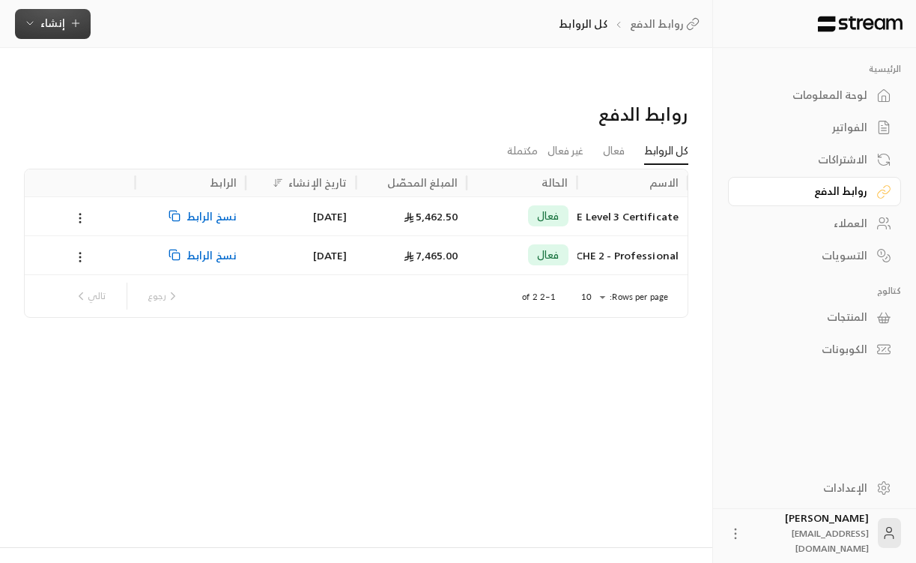
click at [78, 28] on icon "button" at bounding box center [76, 23] width 12 height 12
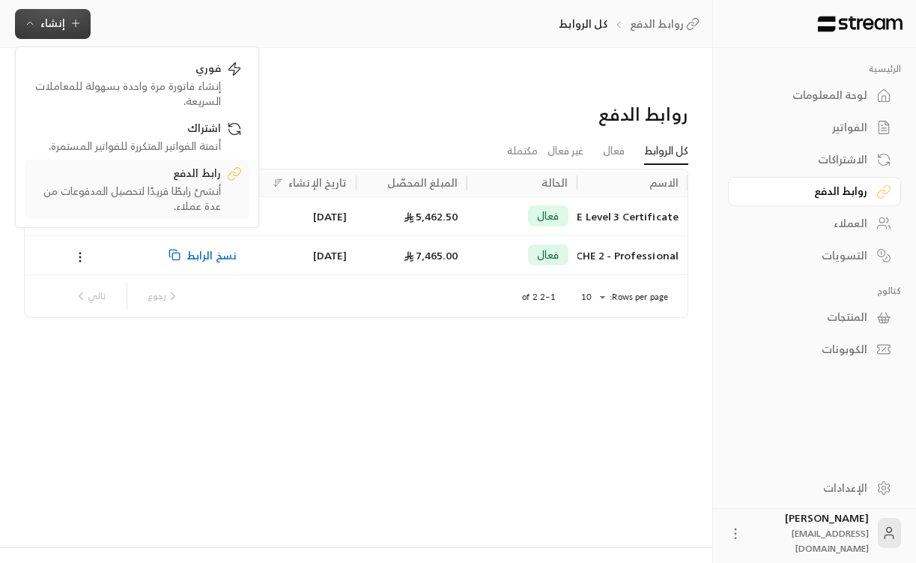
click at [79, 190] on div "أنشئ رابطًا فريدًا لتحصيل المدفوعات من عدة عملاء." at bounding box center [126, 199] width 189 height 30
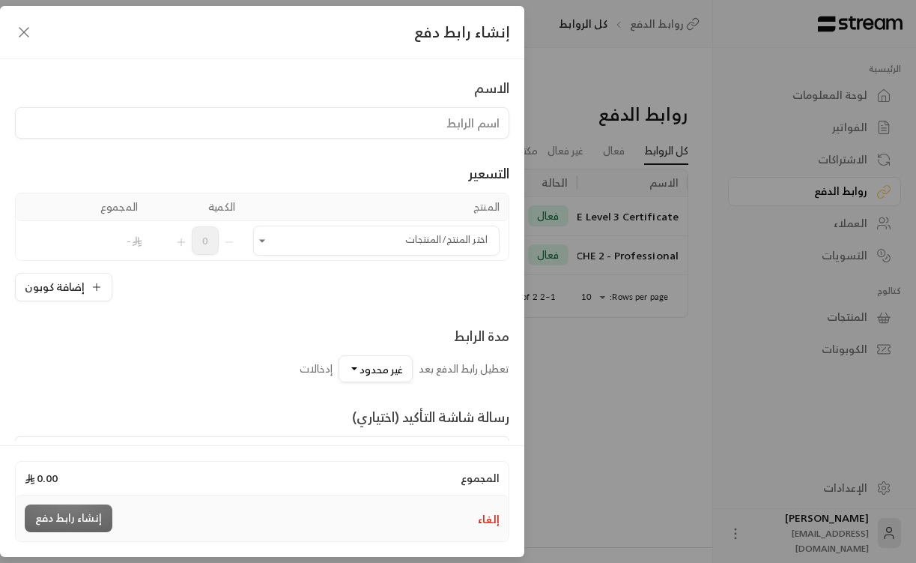
click at [442, 129] on input at bounding box center [262, 122] width 494 height 31
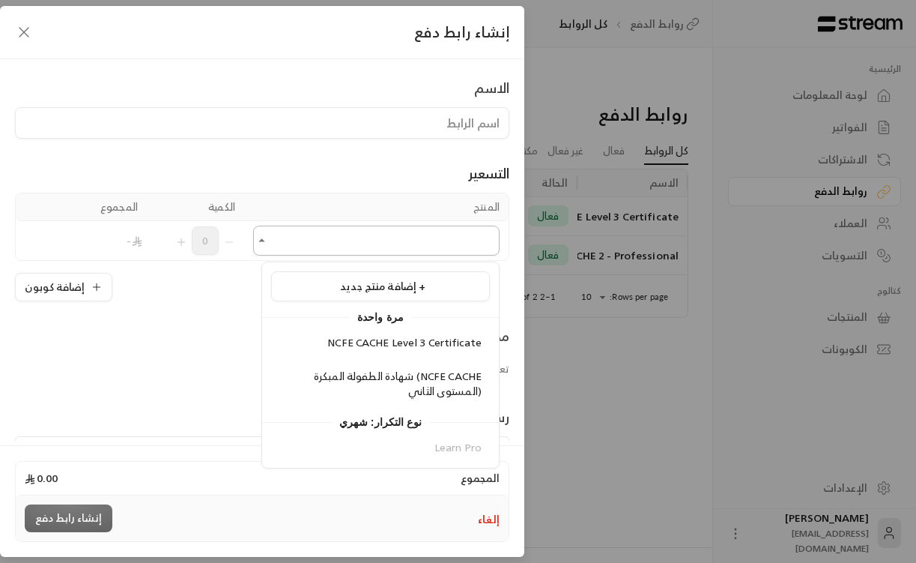
click at [467, 234] on input "اختر المنتج/المنتجات" at bounding box center [376, 241] width 246 height 26
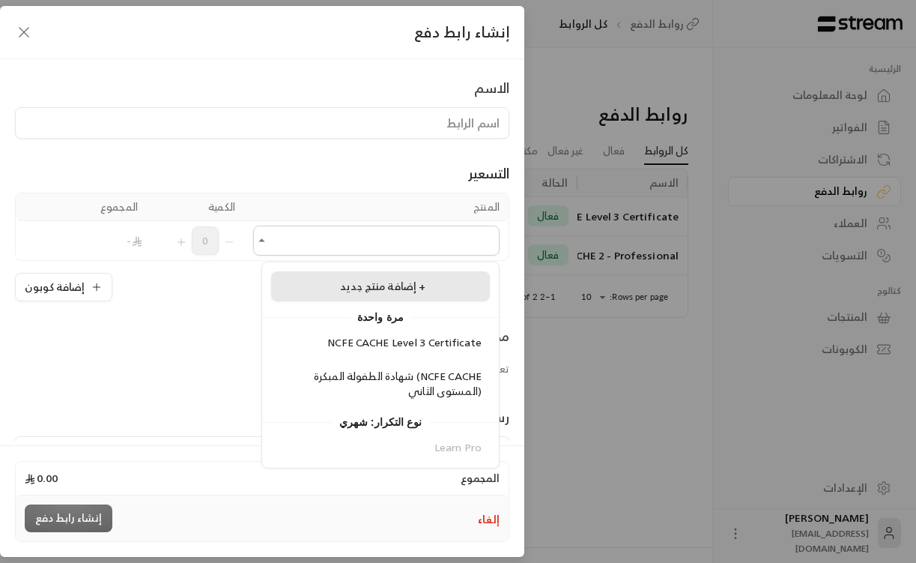
click at [417, 299] on li "إضافة منتج جديد +" at bounding box center [380, 286] width 219 height 30
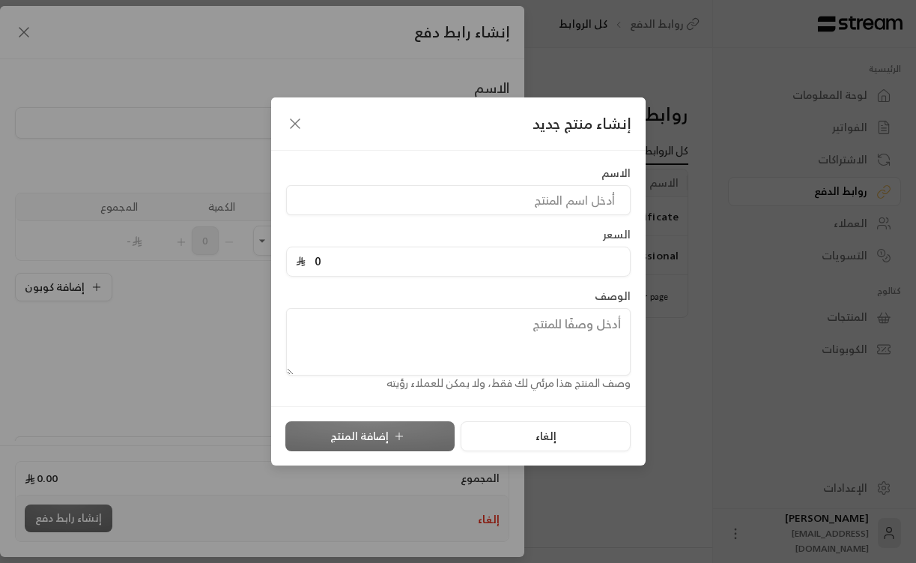
click at [458, 262] on input "0" at bounding box center [463, 261] width 315 height 28
paste input "12933"
type input "12933"
click at [479, 210] on input at bounding box center [458, 200] width 345 height 30
paste input
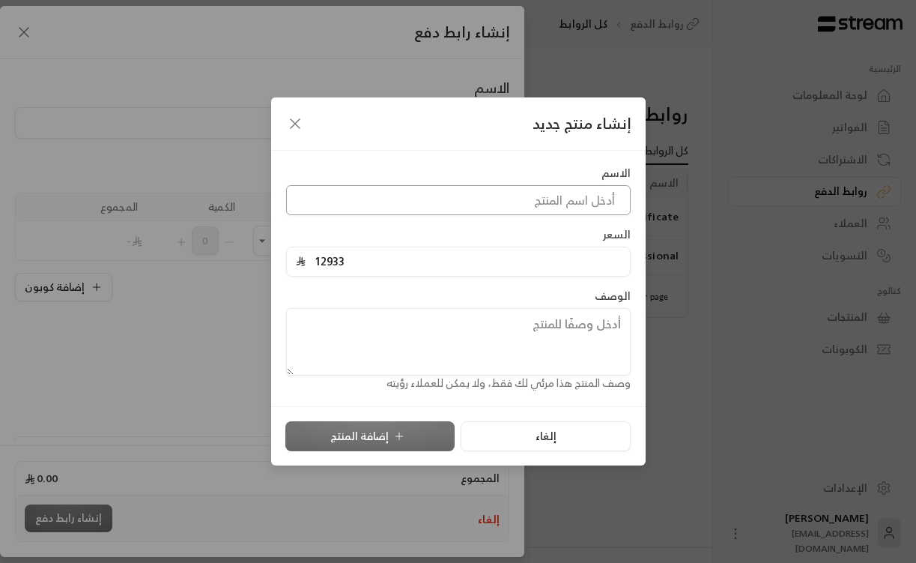
click at [493, 199] on input at bounding box center [458, 200] width 345 height 30
paste input
paste input "Aim4Excellence™ Director Credential"
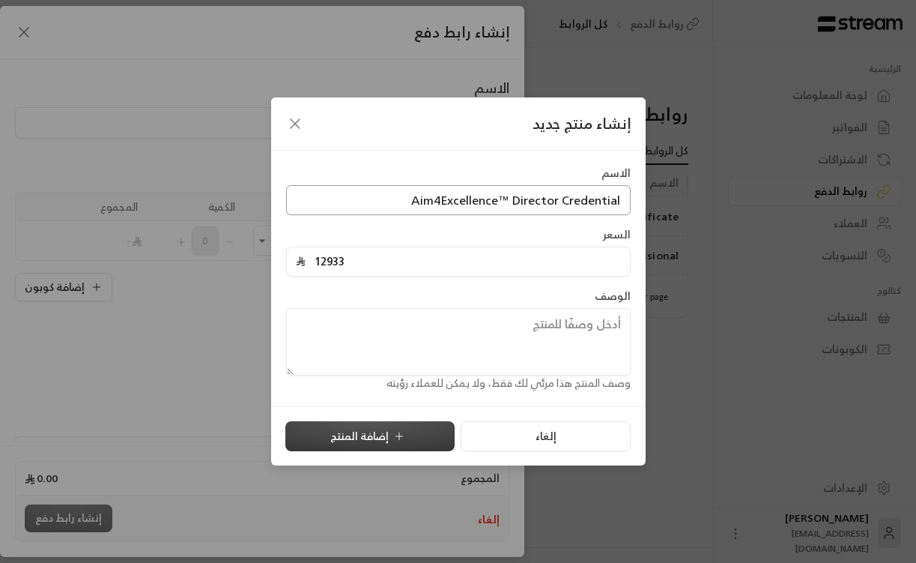
type input "Aim4Excellence™ Director Credential"
click at [373, 437] on button "إضافة المنتج" at bounding box center [369, 436] width 169 height 30
type input "0"
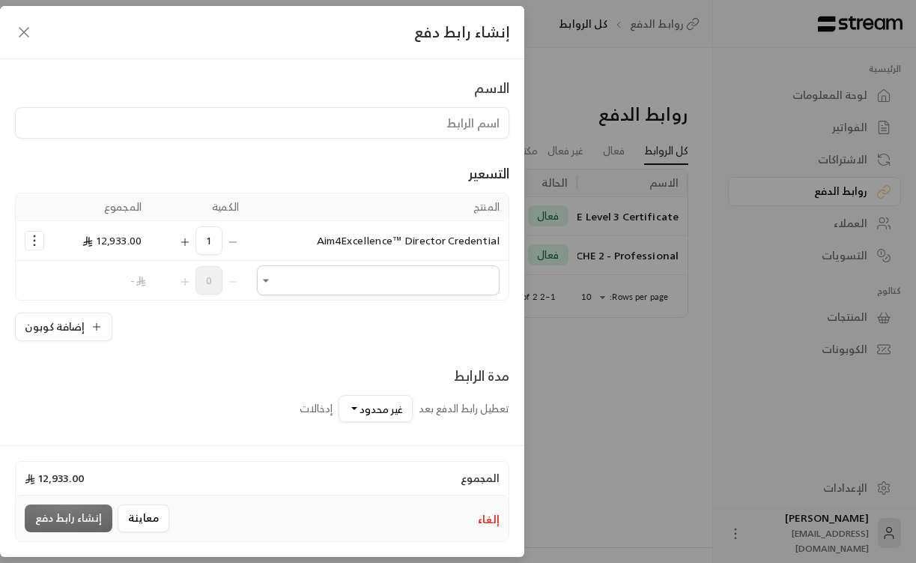
click at [437, 127] on input at bounding box center [262, 122] width 494 height 31
paste input "Aim4Excellence™ Director Credential"
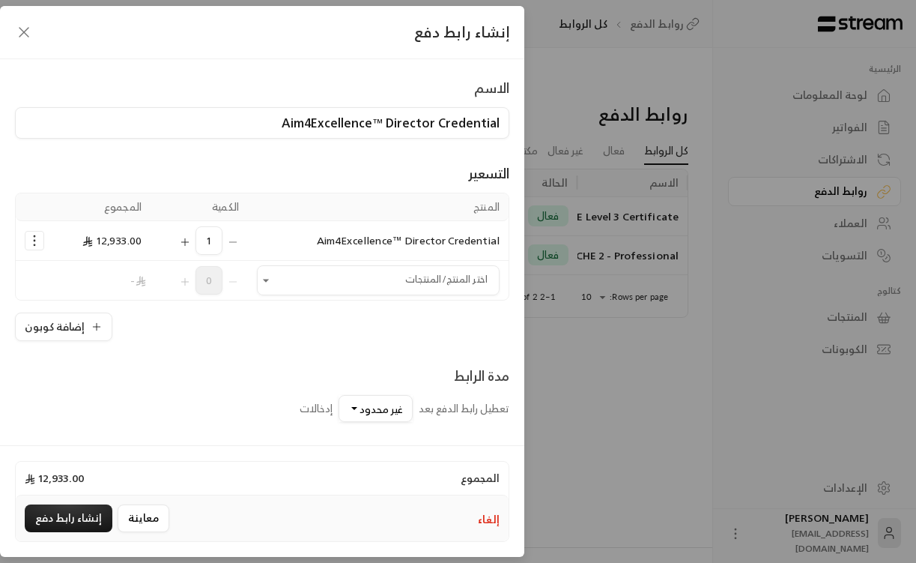
type input "Aim4Excellence™ Director Credential"
click at [431, 157] on div "التسعير المنتج الكمية المجموع Aim4Excellence™ Director Credential 1 12,933.00 ا…" at bounding box center [262, 240] width 494 height 202
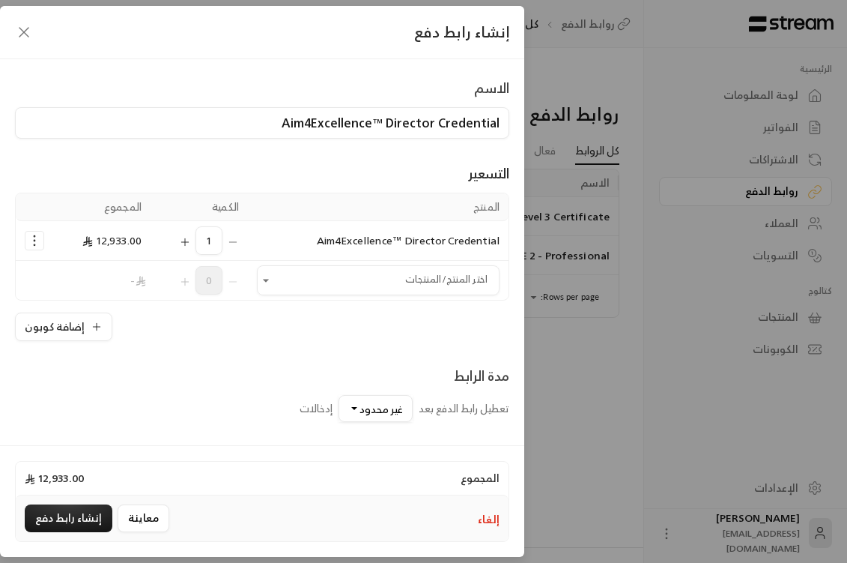
click at [133, 243] on span "12,933.00" at bounding box center [111, 240] width 59 height 19
click at [42, 241] on icon "Selected Products" at bounding box center [34, 240] width 15 height 15
click at [122, 240] on span "12,933.00" at bounding box center [111, 240] width 59 height 19
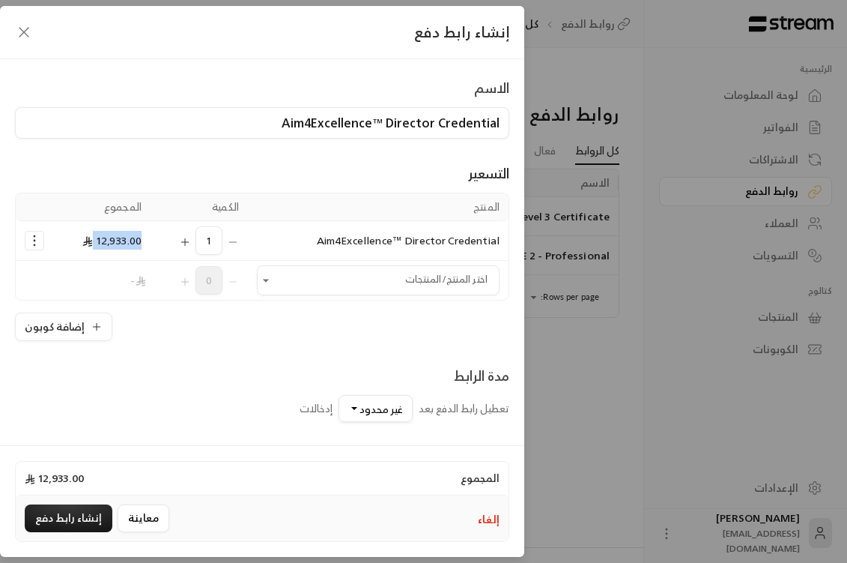
click at [133, 238] on span "12,933.00" at bounding box center [111, 240] width 59 height 19
click at [317, 243] on span "Aim4Excellence™ Director Credential" at bounding box center [408, 240] width 183 height 19
click at [151, 245] on td "12,933.00" at bounding box center [101, 241] width 97 height 40
click at [139, 245] on span "12,933.00" at bounding box center [111, 240] width 59 height 19
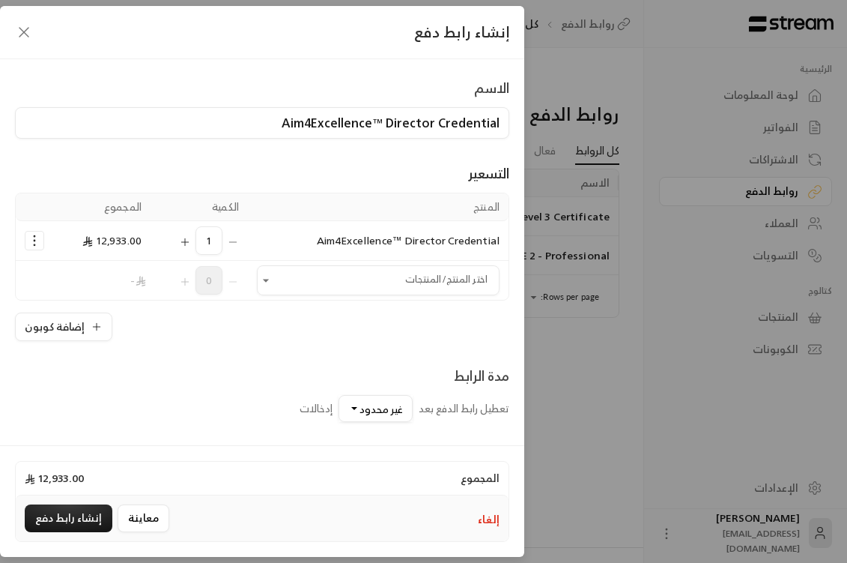
click at [39, 243] on icon "Selected Products" at bounding box center [34, 240] width 15 height 15
click at [94, 305] on span "إزالة المنتج" at bounding box center [98, 303] width 44 height 17
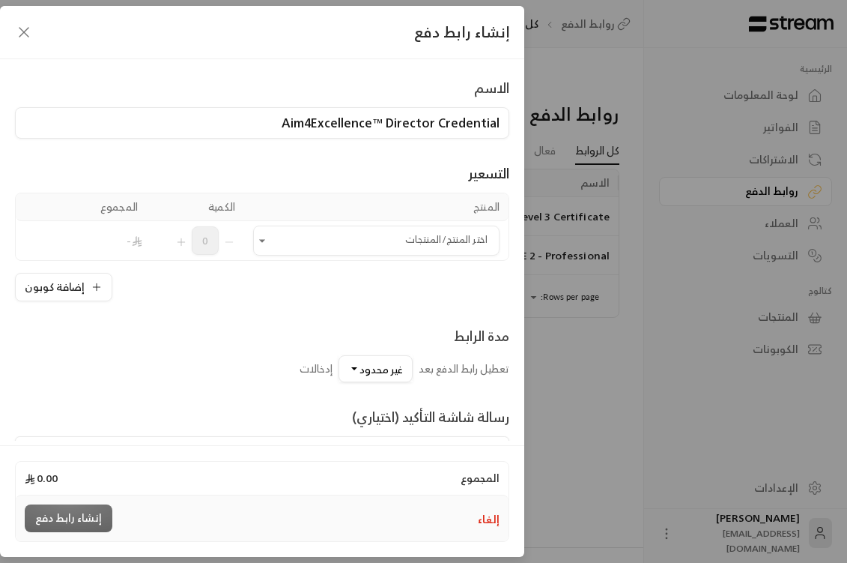
click at [479, 519] on div "إلغاء إنشاء رابط دفع" at bounding box center [262, 518] width 493 height 46
click at [481, 518] on button "إلغاء" at bounding box center [489, 519] width 22 height 15
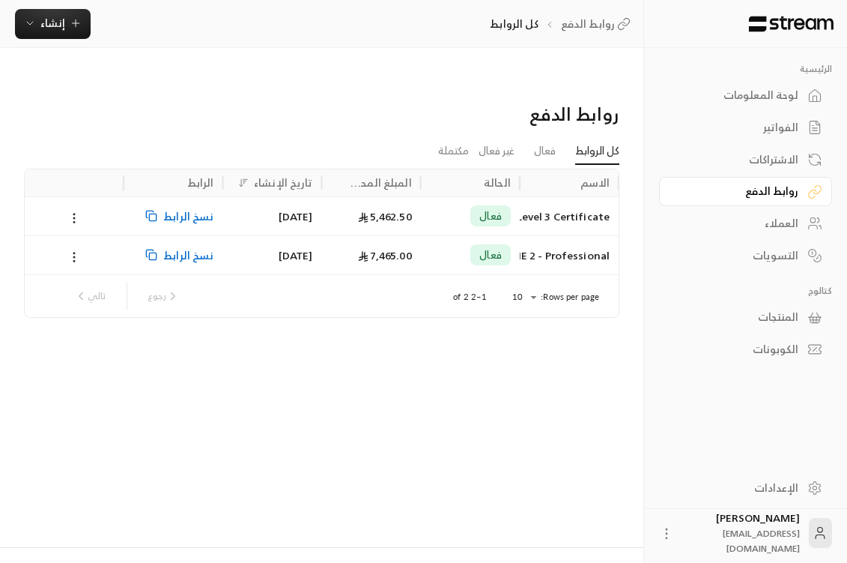
click at [767, 319] on div "المنتجات" at bounding box center [738, 316] width 121 height 15
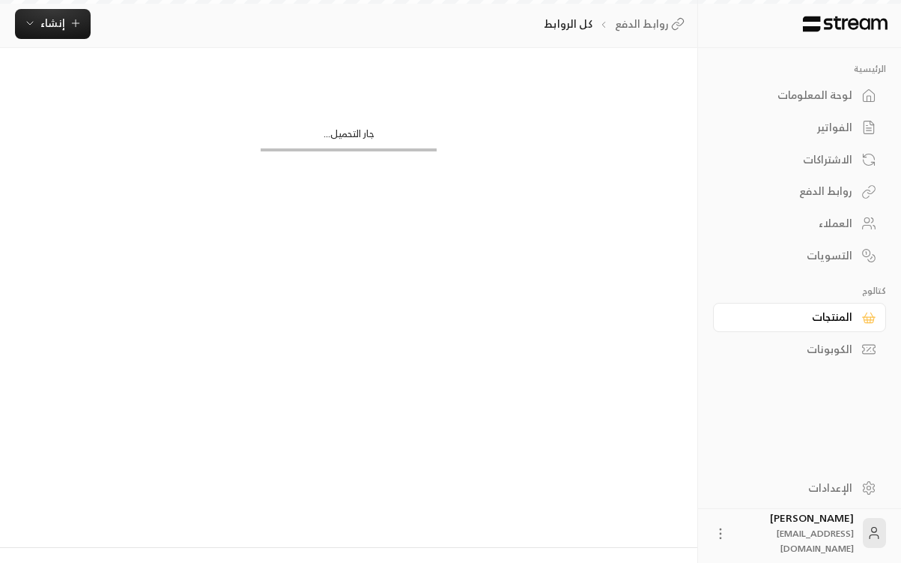
click at [826, 353] on div "الكوبونات" at bounding box center [792, 349] width 121 height 15
click at [826, 317] on div "المنتجات" at bounding box center [792, 316] width 121 height 15
